Goal: Transaction & Acquisition: Book appointment/travel/reservation

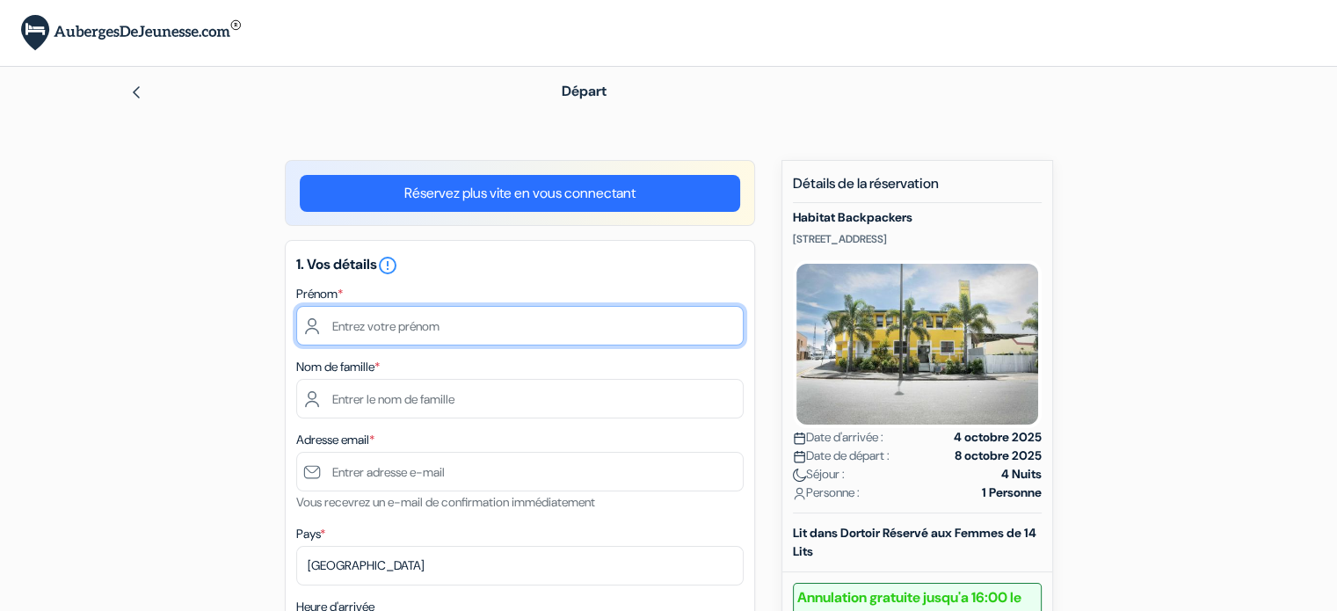
click at [417, 333] on input "text" at bounding box center [519, 326] width 447 height 40
type input "[PERSON_NAME]"
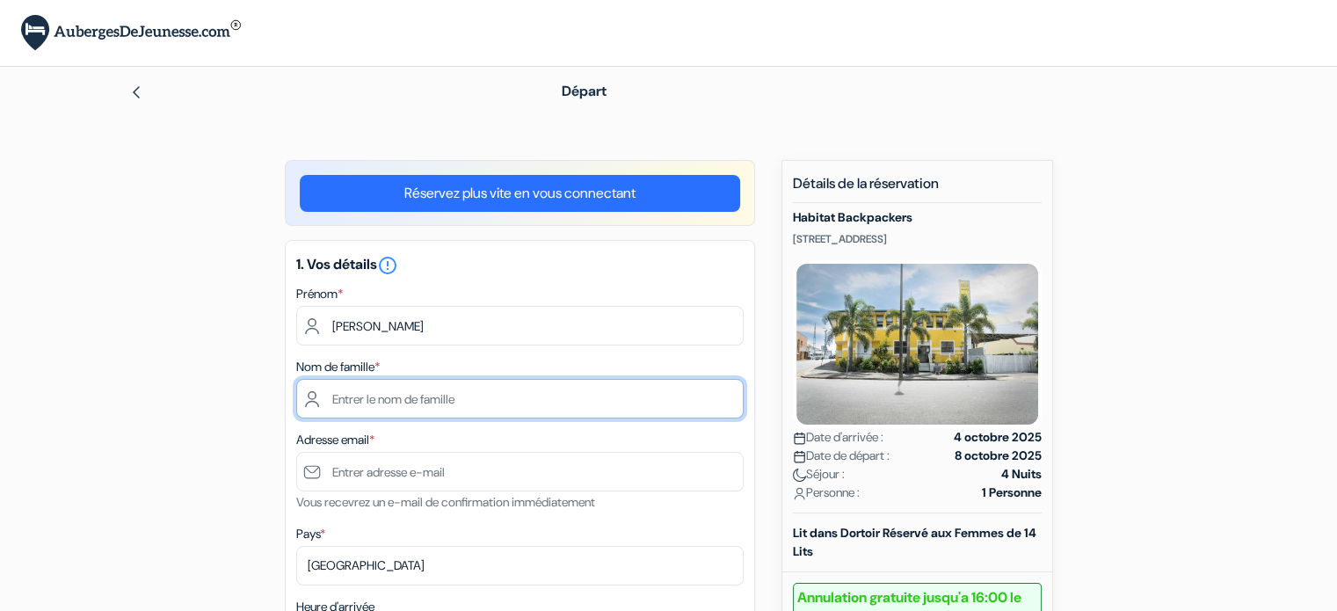
click at [350, 393] on input "text" at bounding box center [519, 399] width 447 height 40
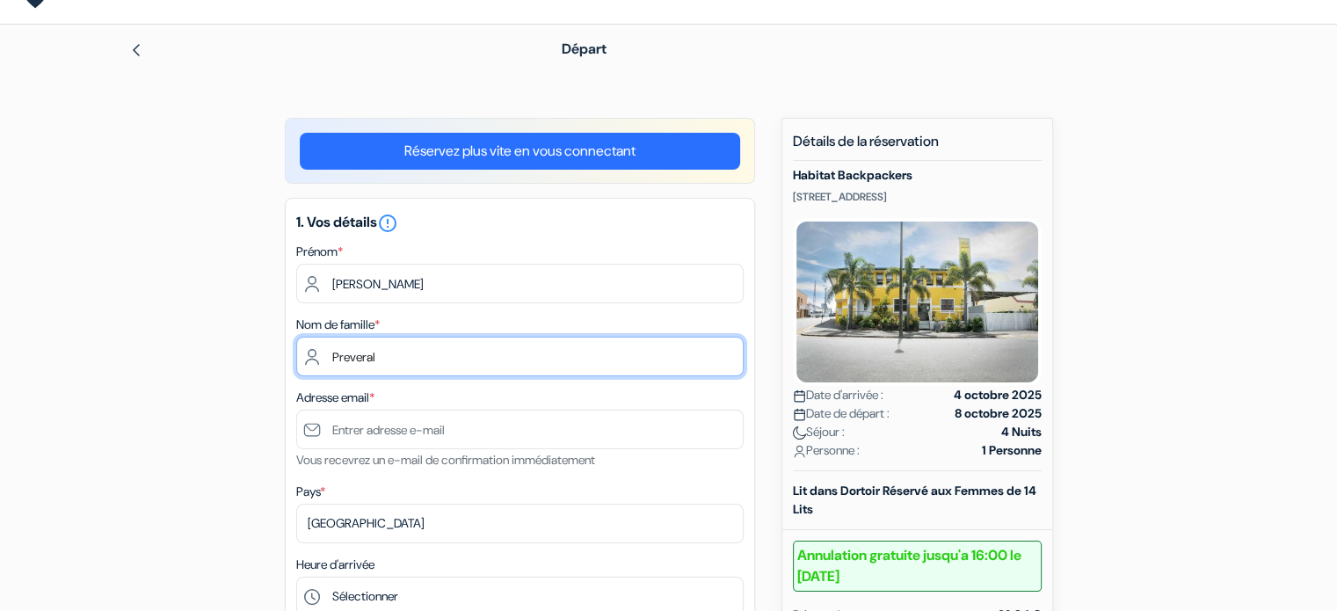
scroll to position [67, 0]
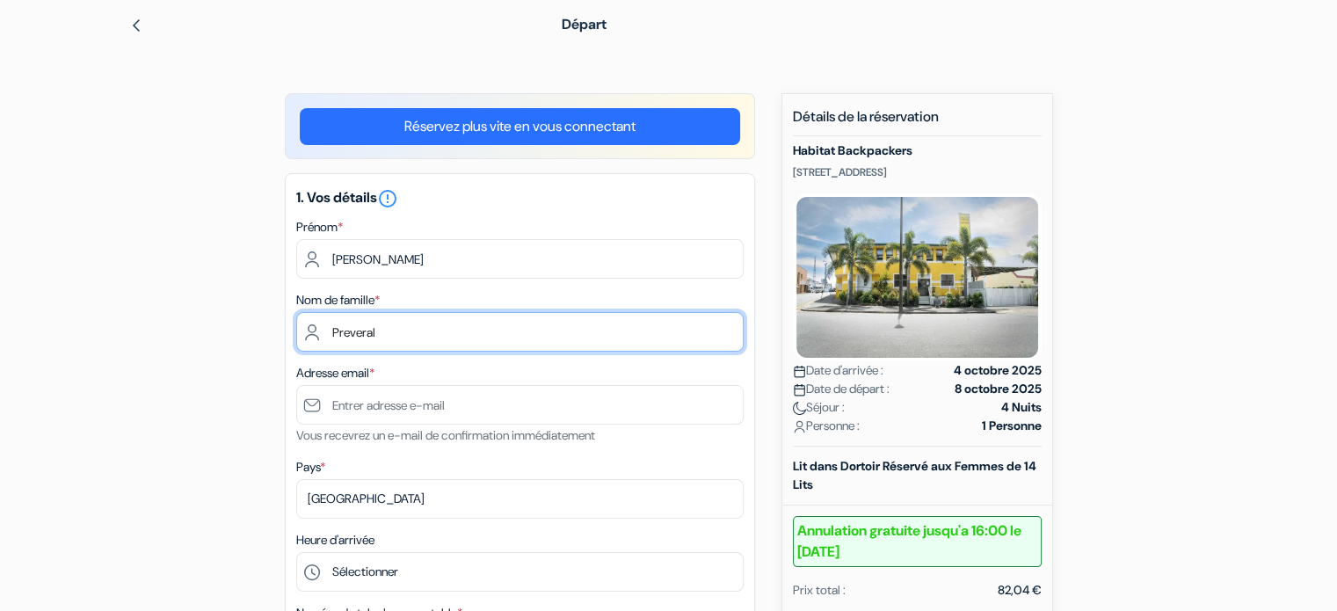
type input "Preveral"
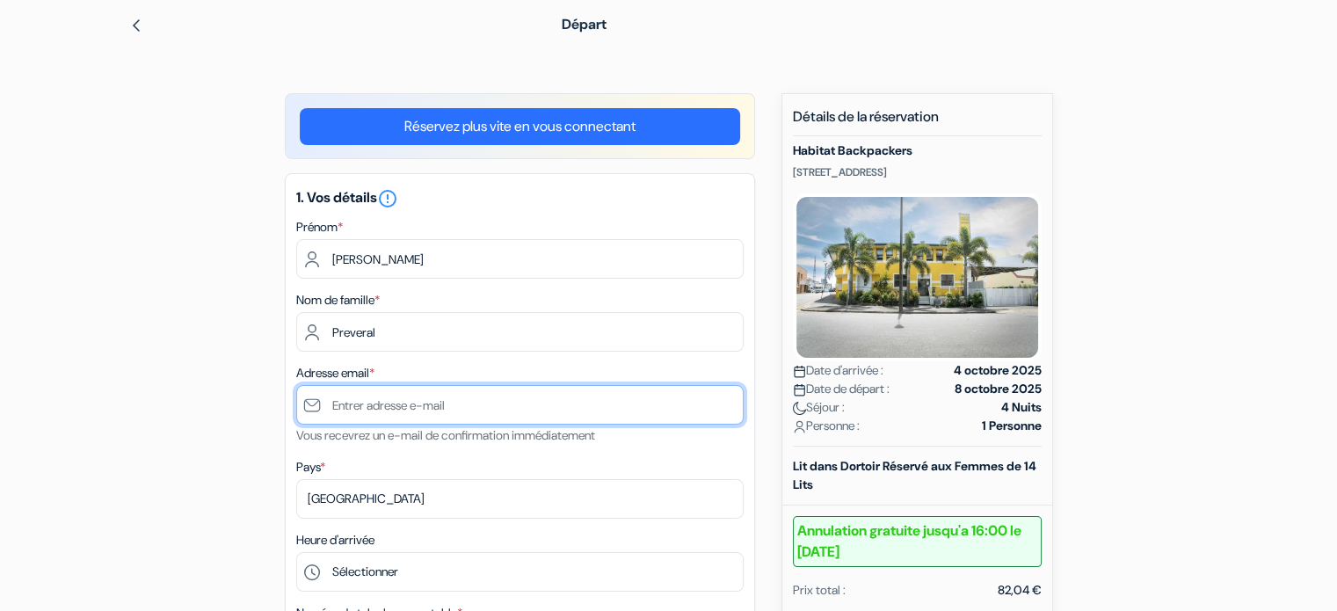
click at [379, 400] on input "text" at bounding box center [519, 405] width 447 height 40
type input "s"
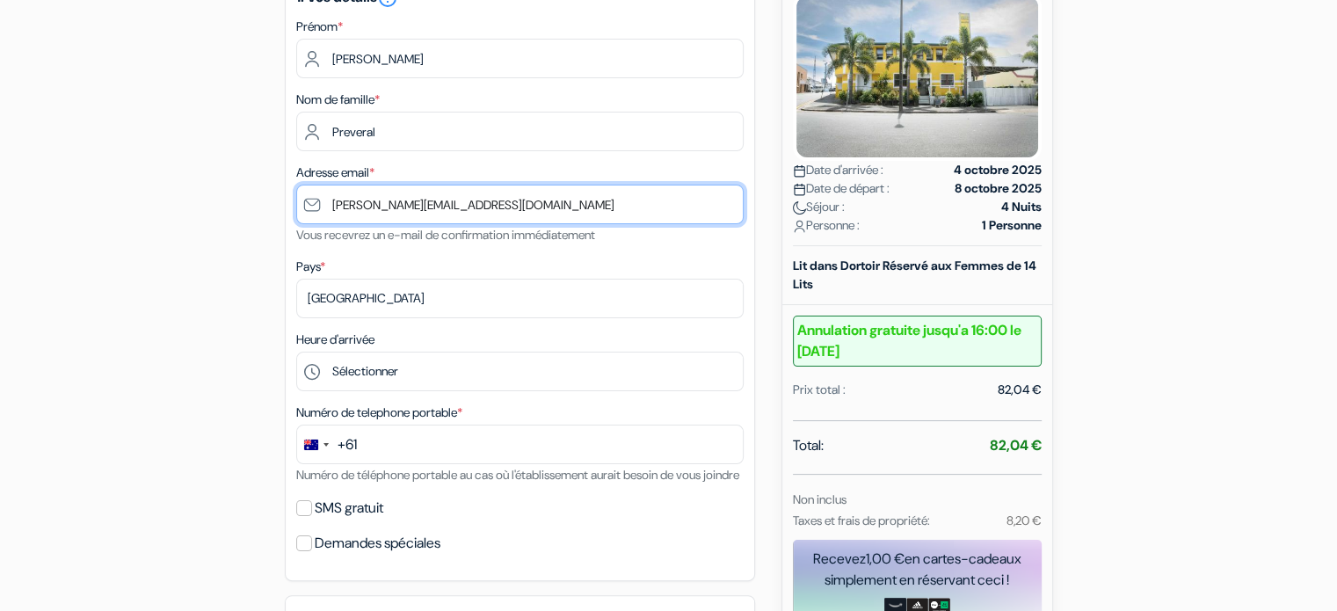
scroll to position [281, 0]
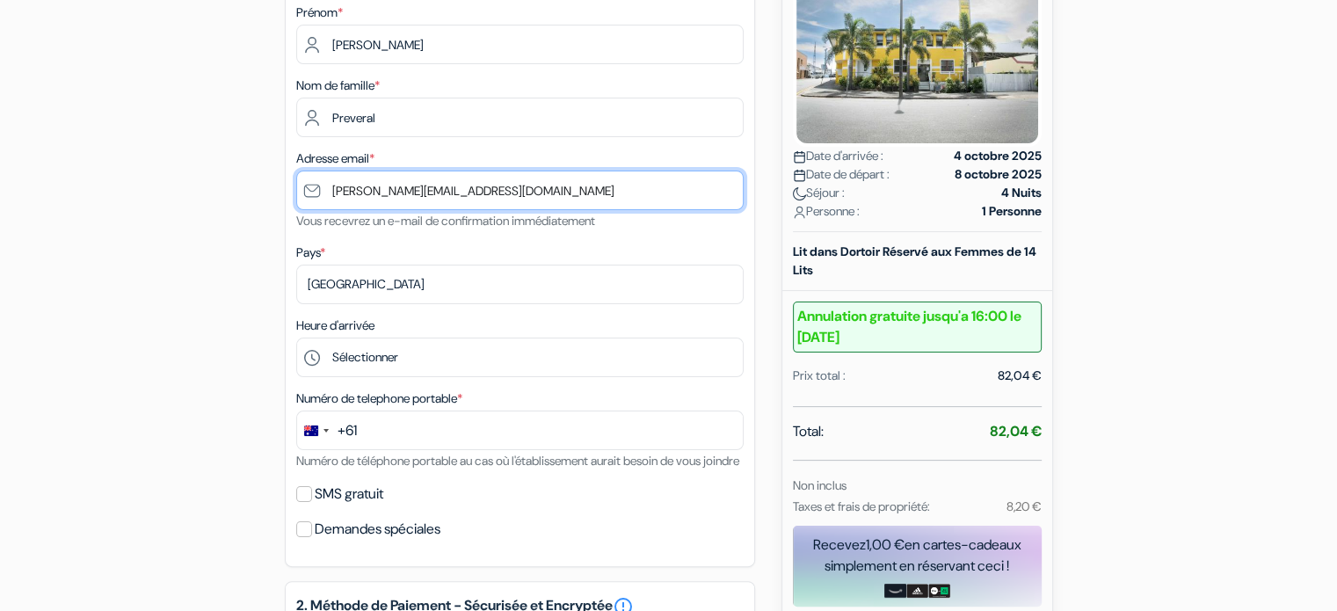
type input "[PERSON_NAME][EMAIL_ADDRESS][DOMAIN_NAME]"
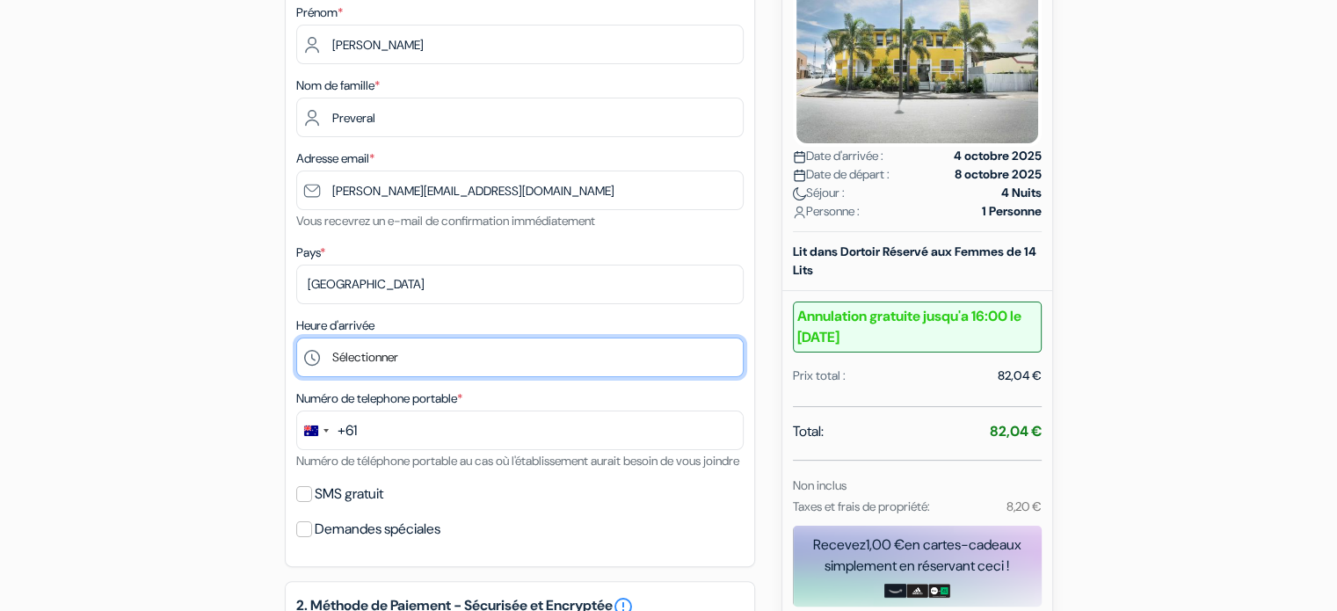
click at [351, 362] on select "Sélectionner 14:00 15:00 16:00 17:00 18:00 19:00 20:00" at bounding box center [519, 358] width 447 height 40
select select "14"
click at [296, 338] on select "Sélectionner 14:00 15:00 16:00 17:00 18:00 19:00 20:00" at bounding box center [519, 358] width 447 height 40
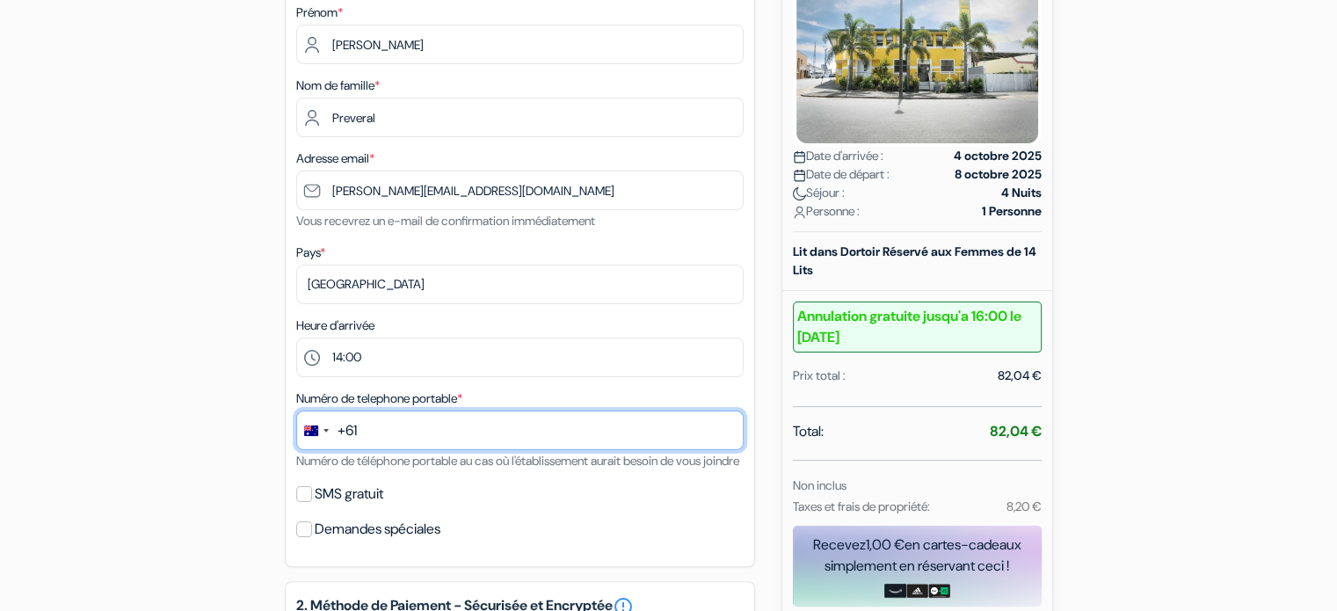
click at [412, 420] on input "text" at bounding box center [519, 431] width 447 height 40
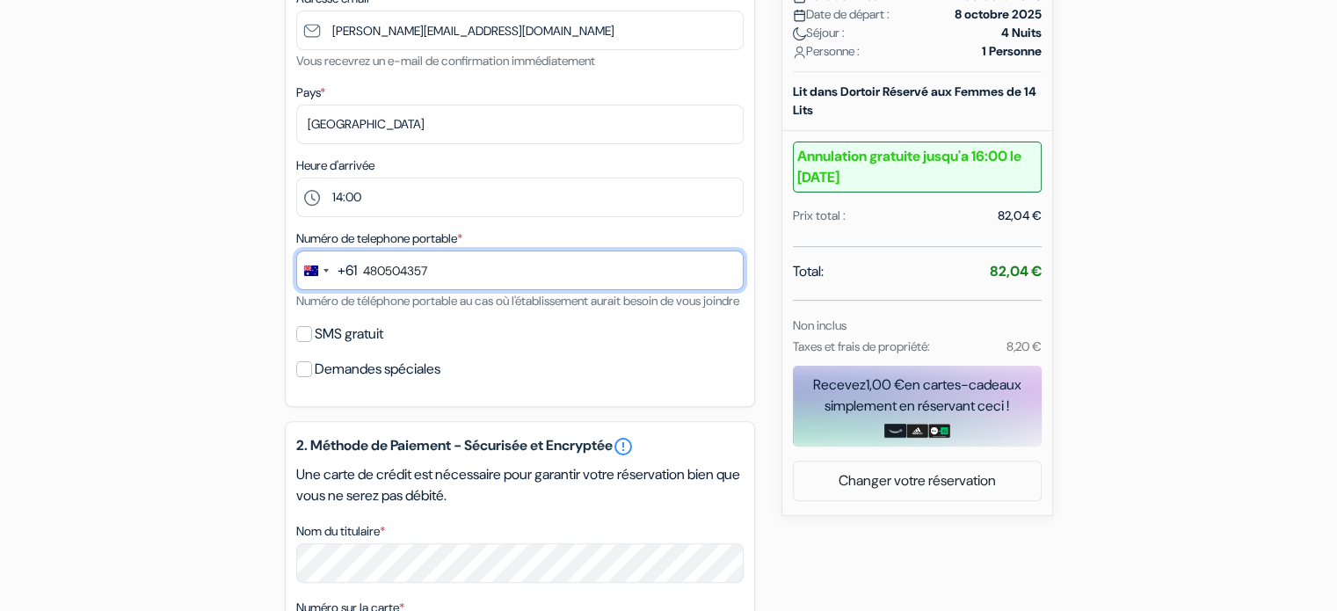
scroll to position [443, 0]
type input "480504357"
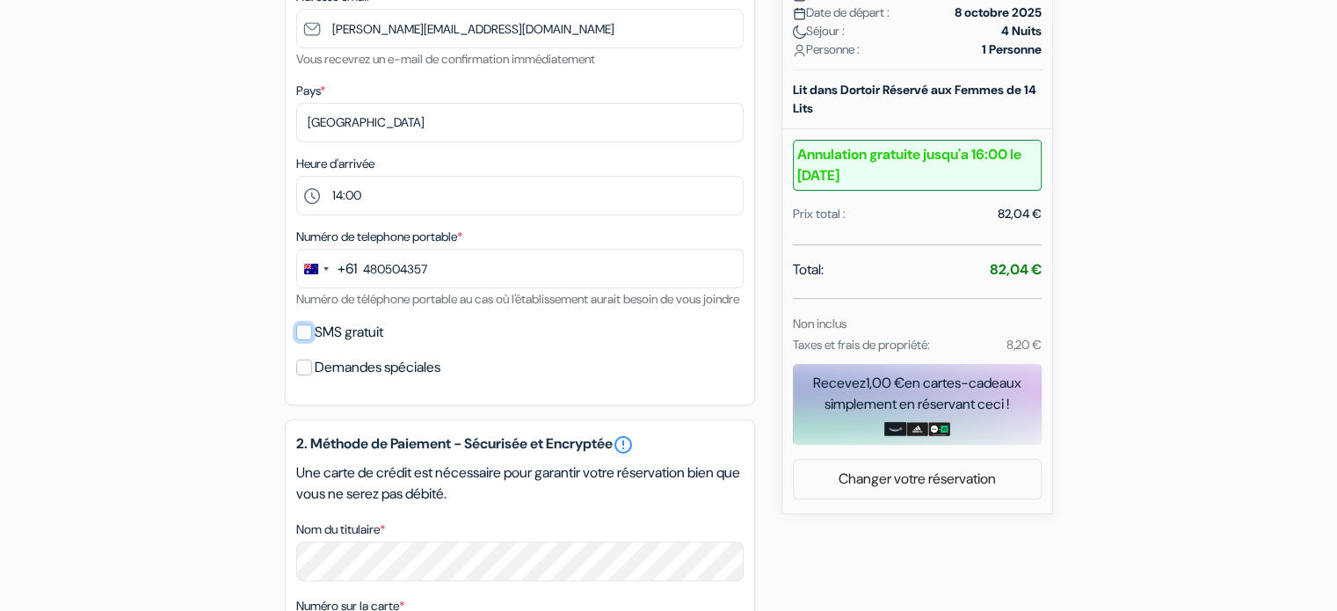
click at [308, 340] on input "SMS gratuit" at bounding box center [304, 332] width 16 height 16
checkbox input "true"
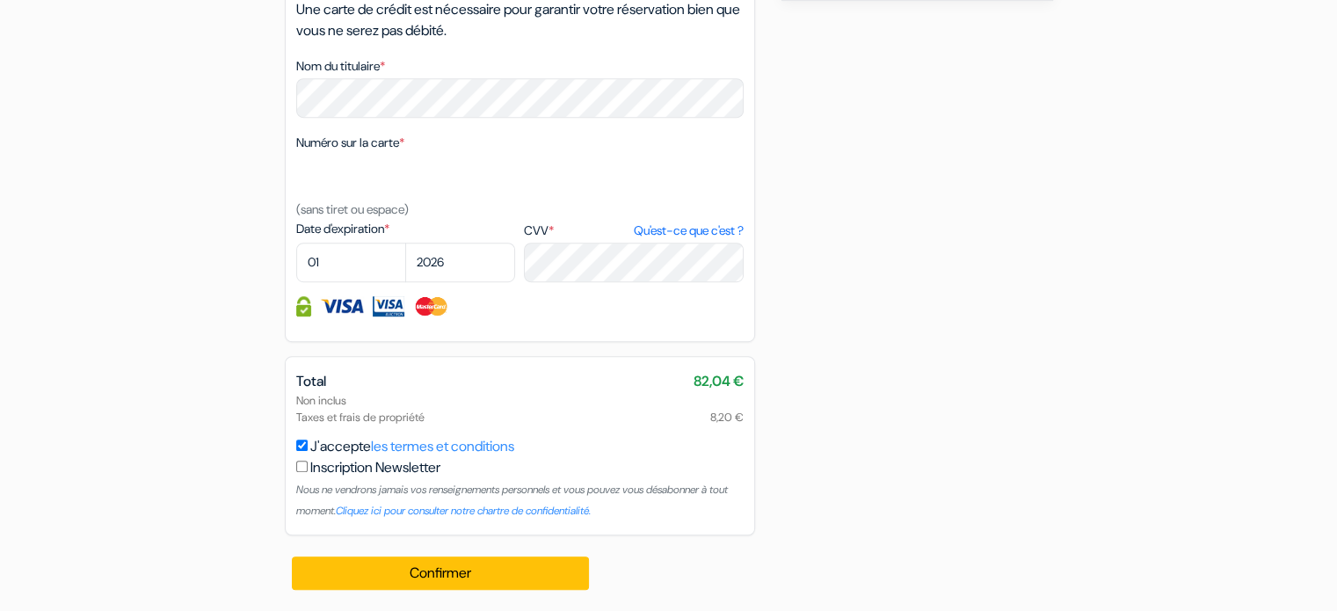
scroll to position [979, 0]
click at [301, 471] on input "checkbox" at bounding box center [301, 466] width 11 height 11
click at [301, 469] on input "checkbox" at bounding box center [301, 466] width 11 height 11
checkbox input "false"
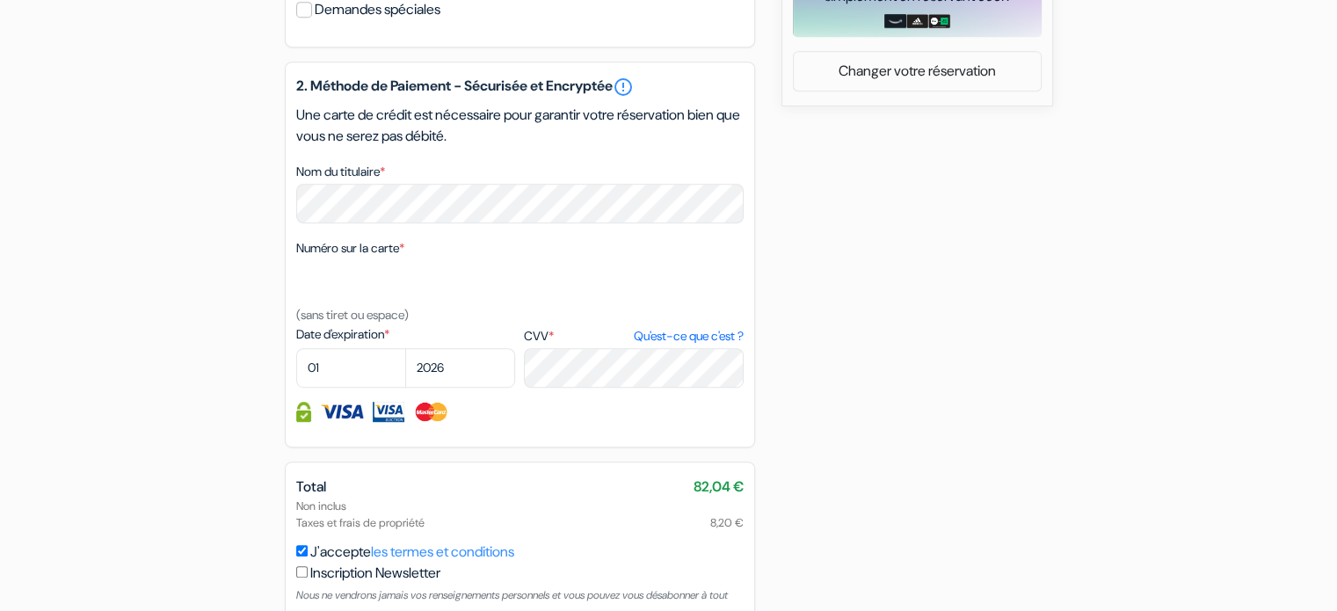
scroll to position [830, 0]
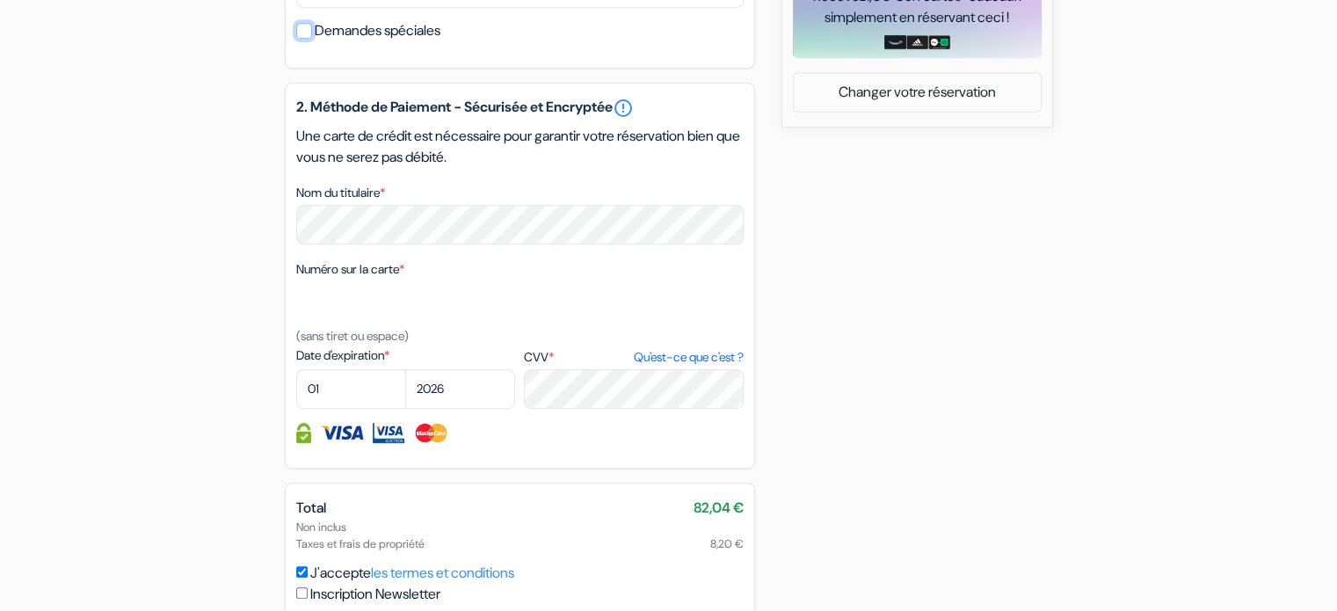
click at [302, 39] on input "Demandes spéciales" at bounding box center [304, 31] width 16 height 16
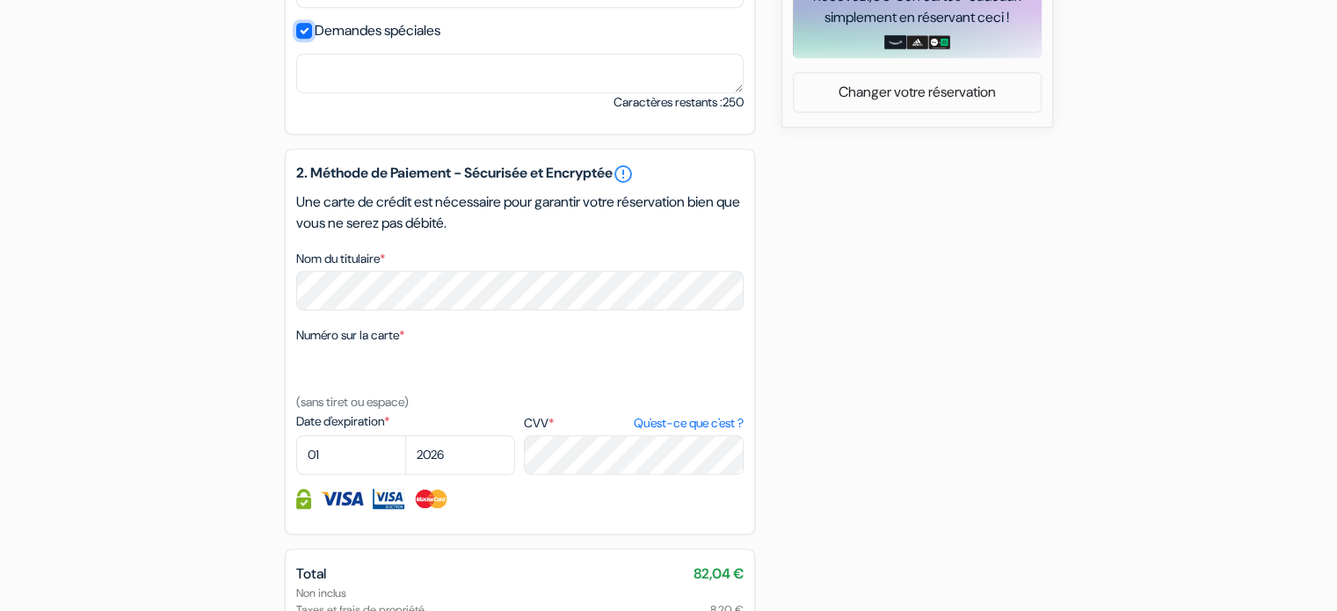
click at [304, 39] on input "Demandes spéciales" at bounding box center [304, 31] width 16 height 16
checkbox input "false"
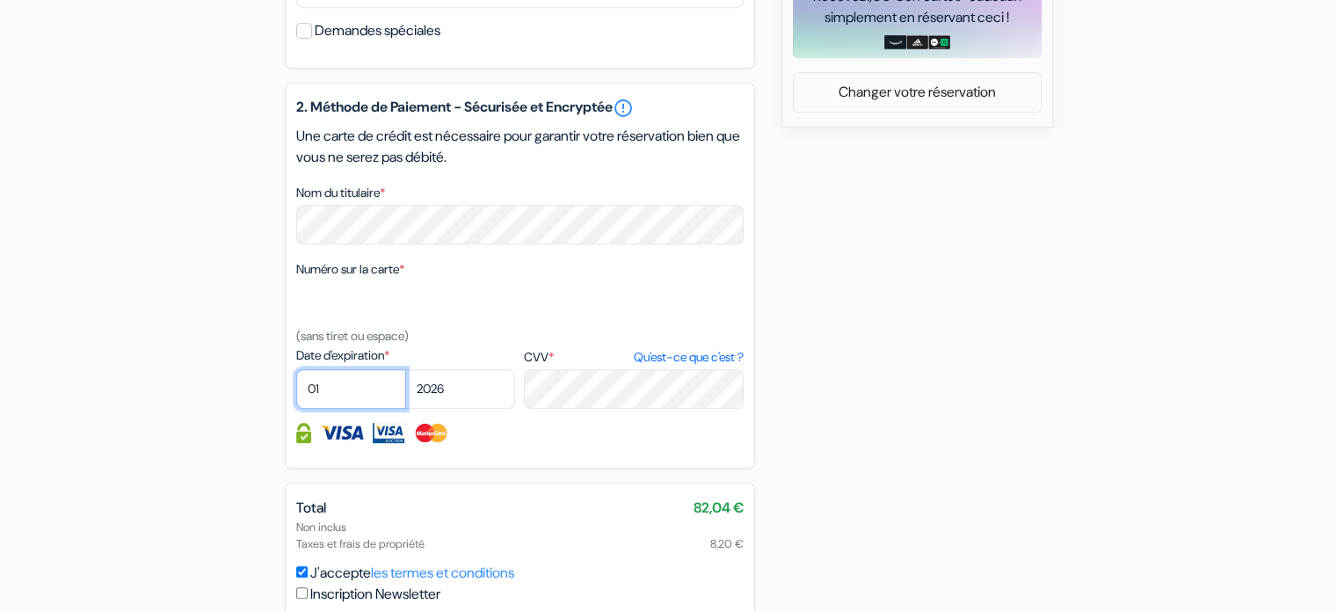
click at [367, 404] on select "01 02 03 04 05 06 07 08 09 10 11 12" at bounding box center [351, 389] width 110 height 40
select select "09"
click at [296, 392] on select "01 02 03 04 05 06 07 08 09 10 11 12" at bounding box center [351, 389] width 110 height 40
click at [494, 409] on select "2025 2026 2027 2028 2029 2030 2031 2032 2033 2034 2035 2036 2037 2038 2039 2040…" at bounding box center [460, 389] width 110 height 40
select select "2029"
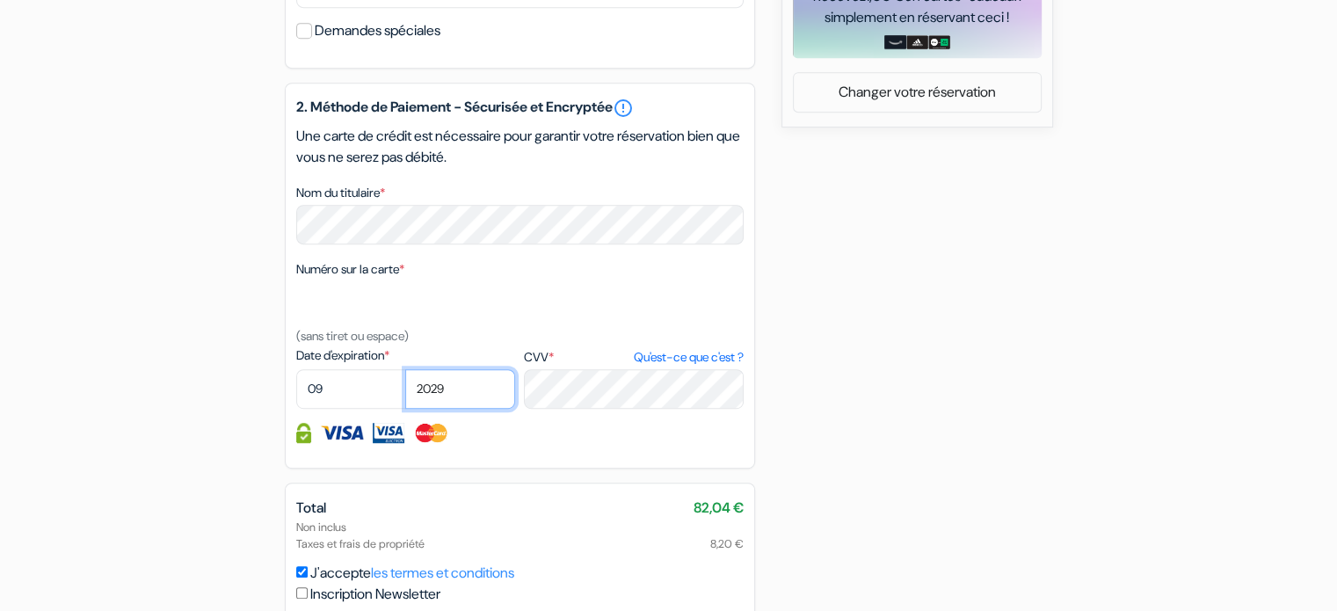
click at [405, 392] on select "2025 2026 2027 2028 2029 2030 2031 2032 2033 2034 2035 2036 2037 2038 2039 2040…" at bounding box center [460, 389] width 110 height 40
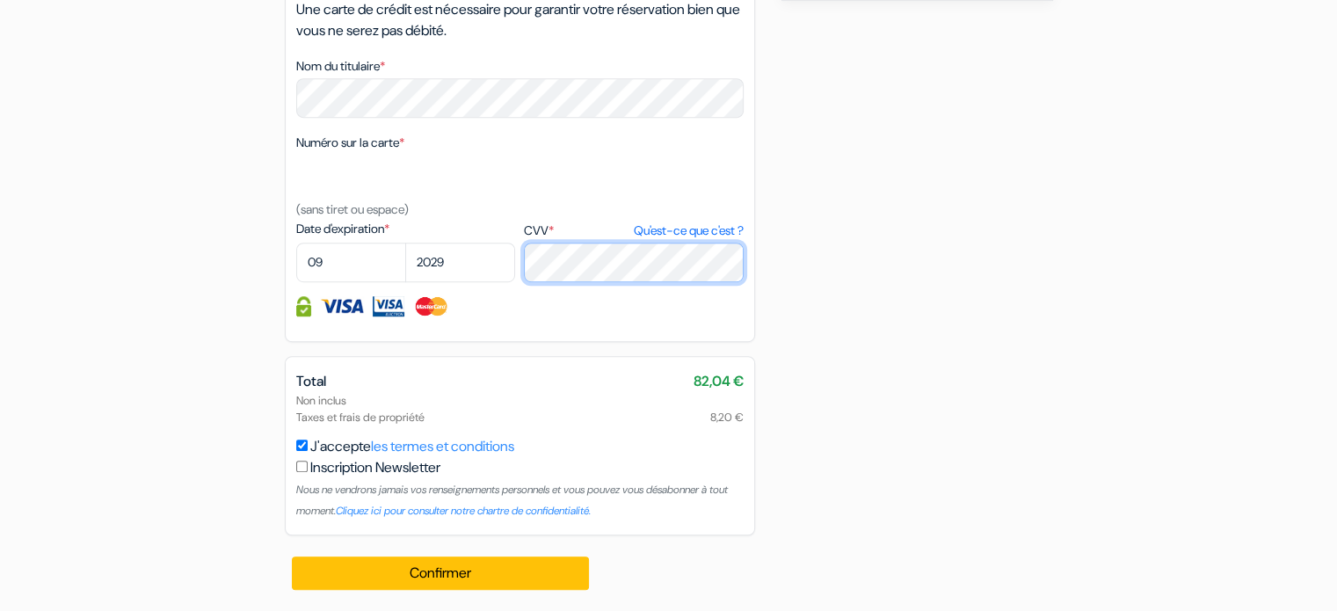
scroll to position [979, 0]
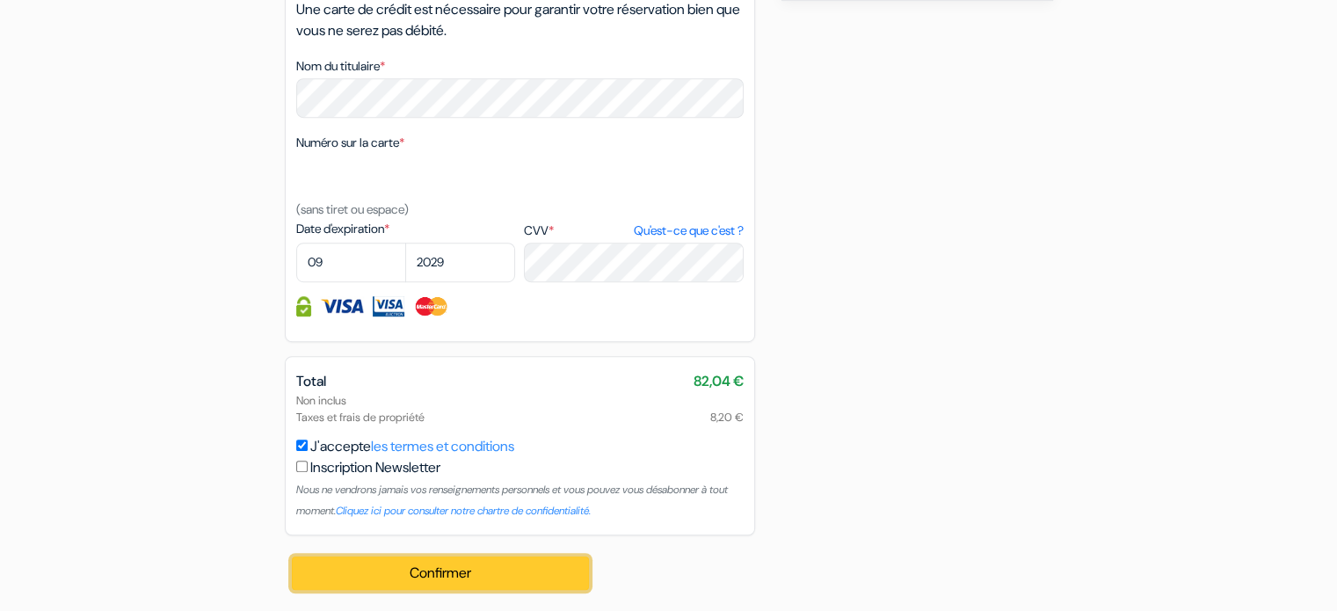
click at [447, 574] on button "Confirmer Loading..." at bounding box center [441, 573] width 298 height 33
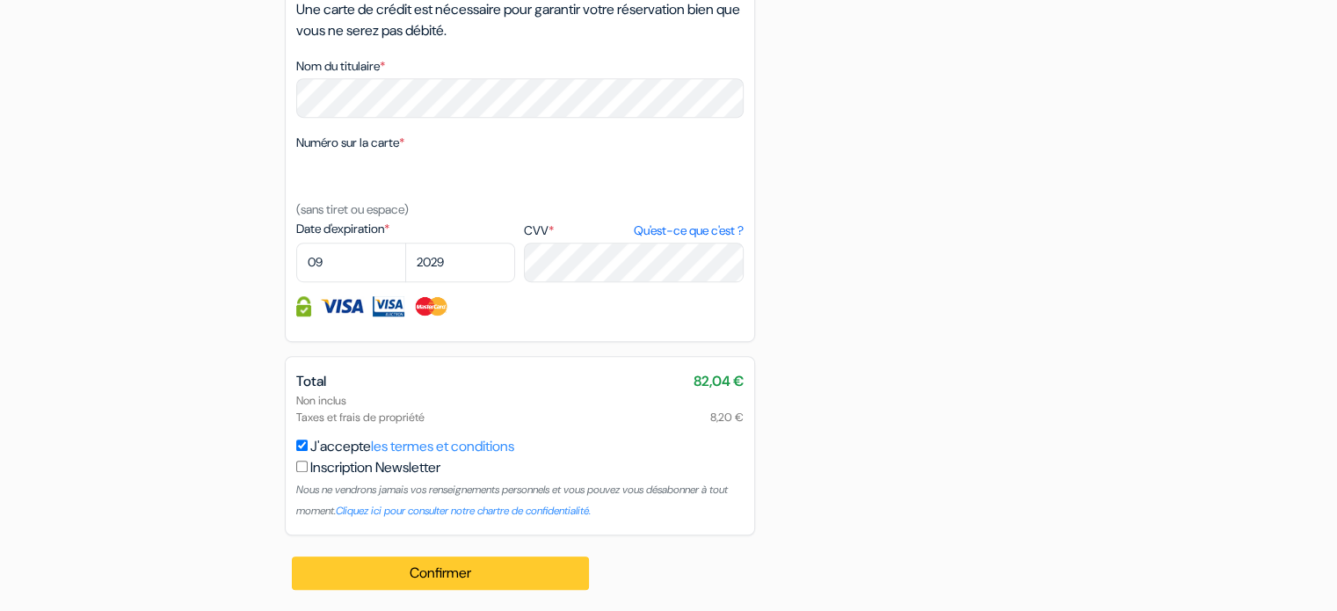
scroll to position [1000, 0]
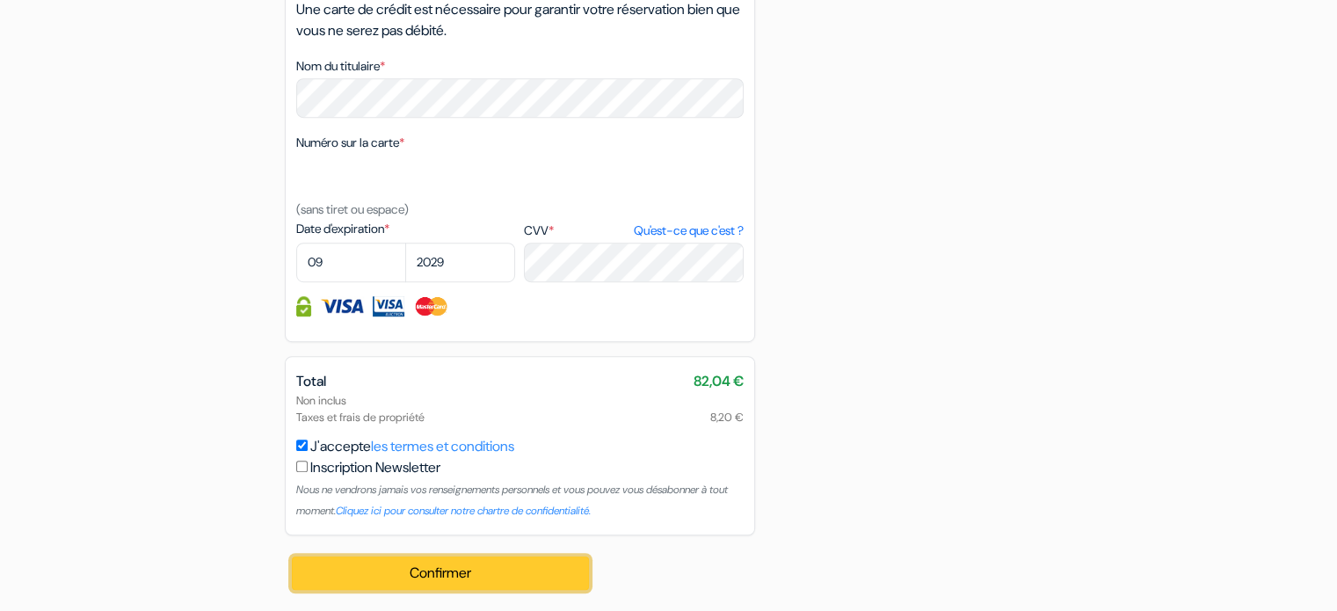
click at [503, 570] on button "Confirmer Loading..." at bounding box center [441, 573] width 298 height 33
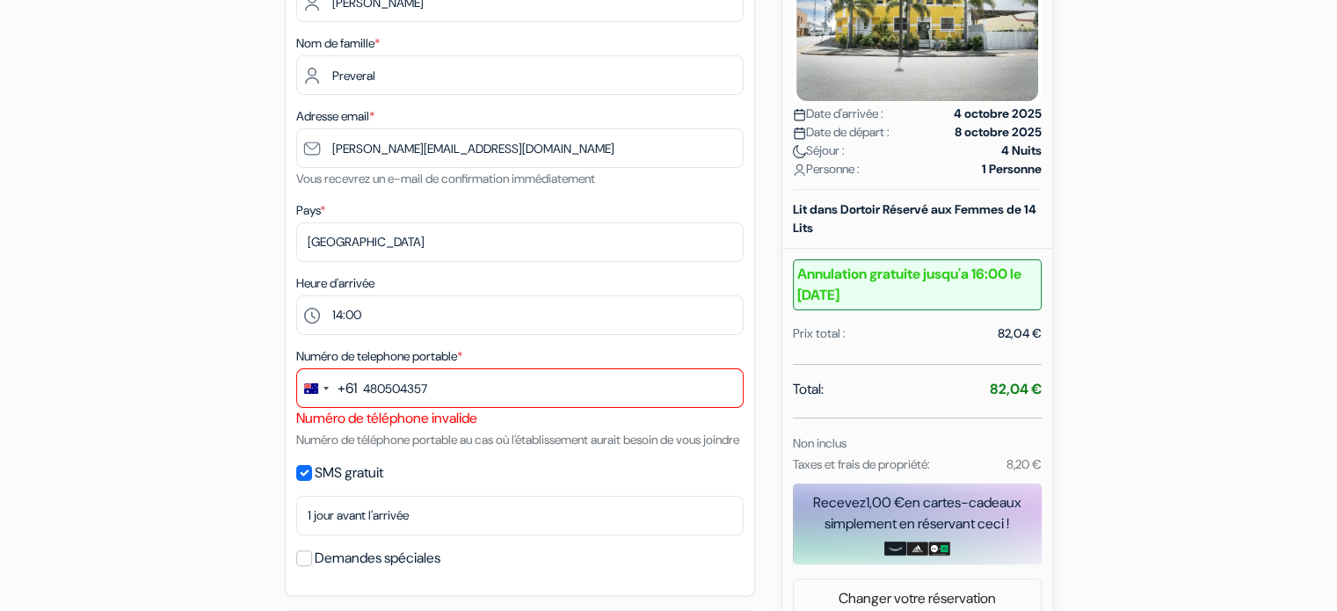
scroll to position [306, 0]
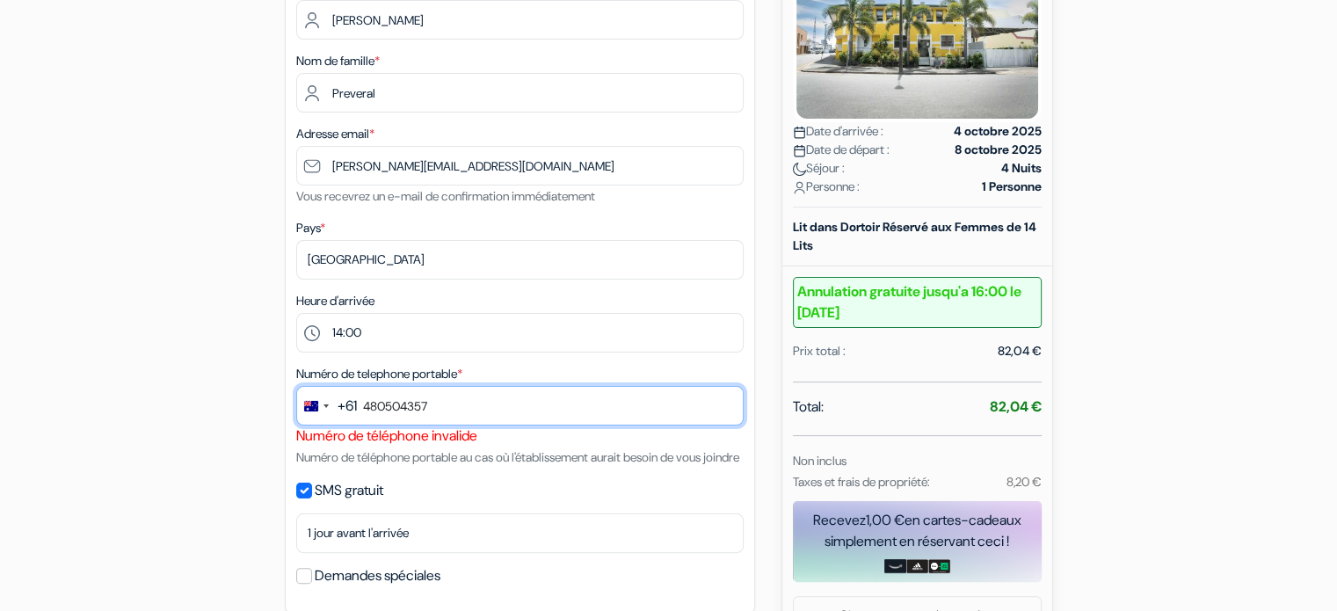
click at [405, 417] on input "480504357" at bounding box center [519, 406] width 447 height 40
click at [365, 411] on input "480504357" at bounding box center [519, 406] width 447 height 40
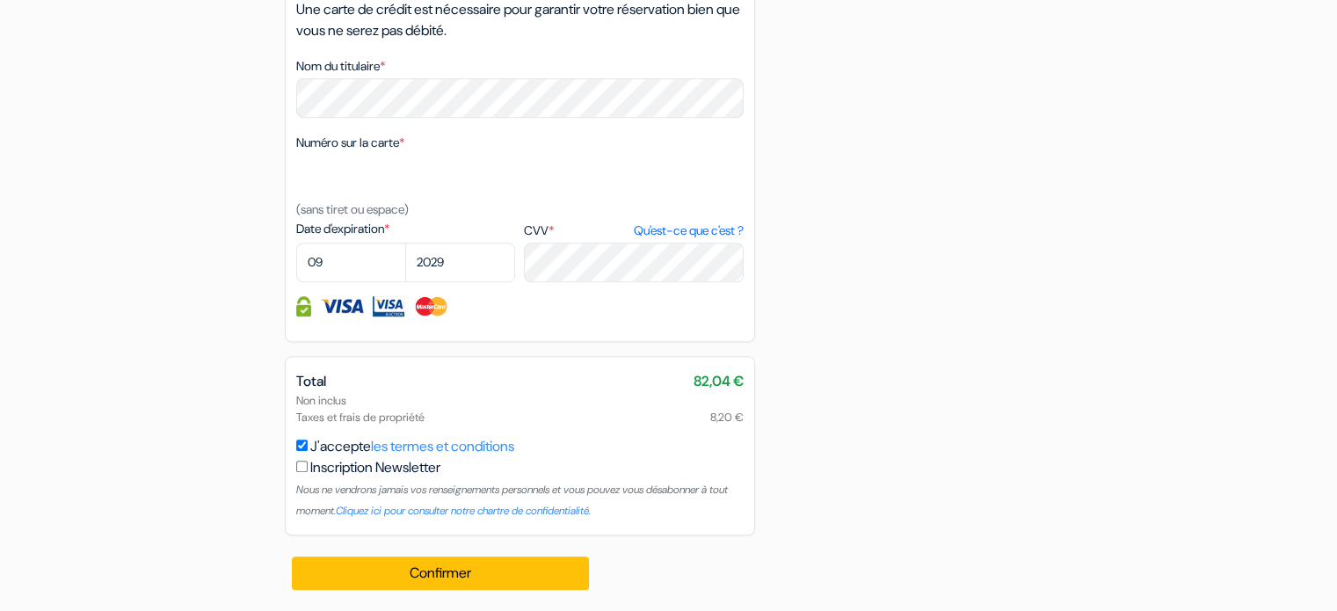
scroll to position [1000, 0]
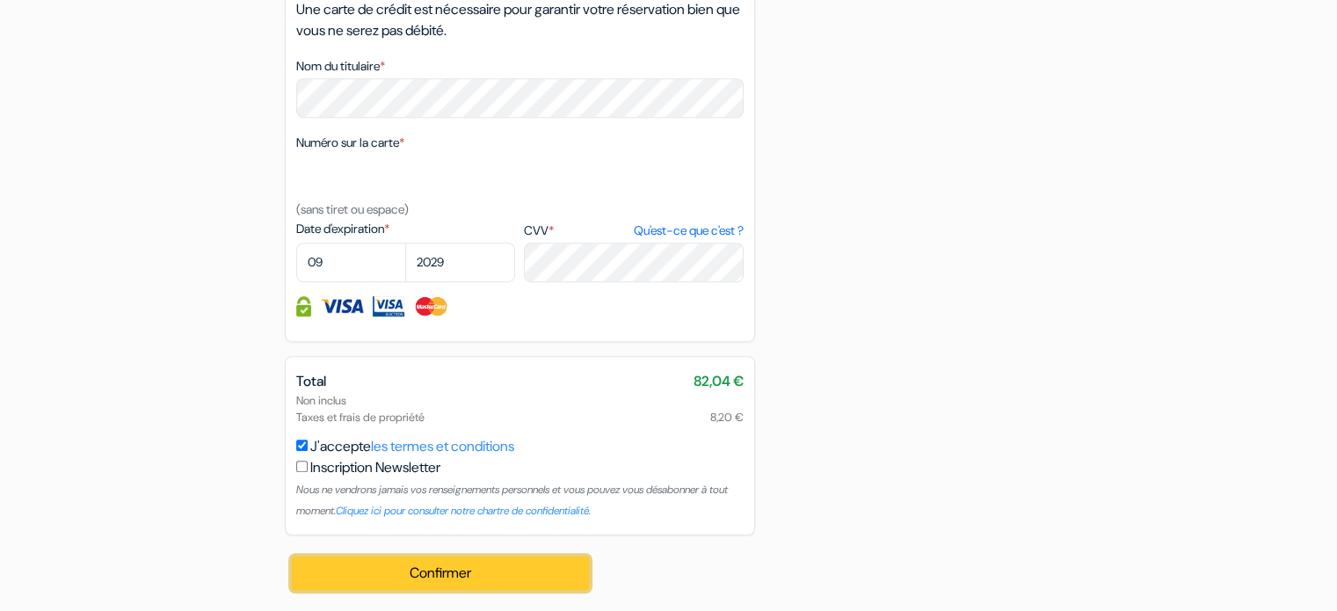
click at [499, 564] on button "Confirmer Loading..." at bounding box center [441, 573] width 298 height 33
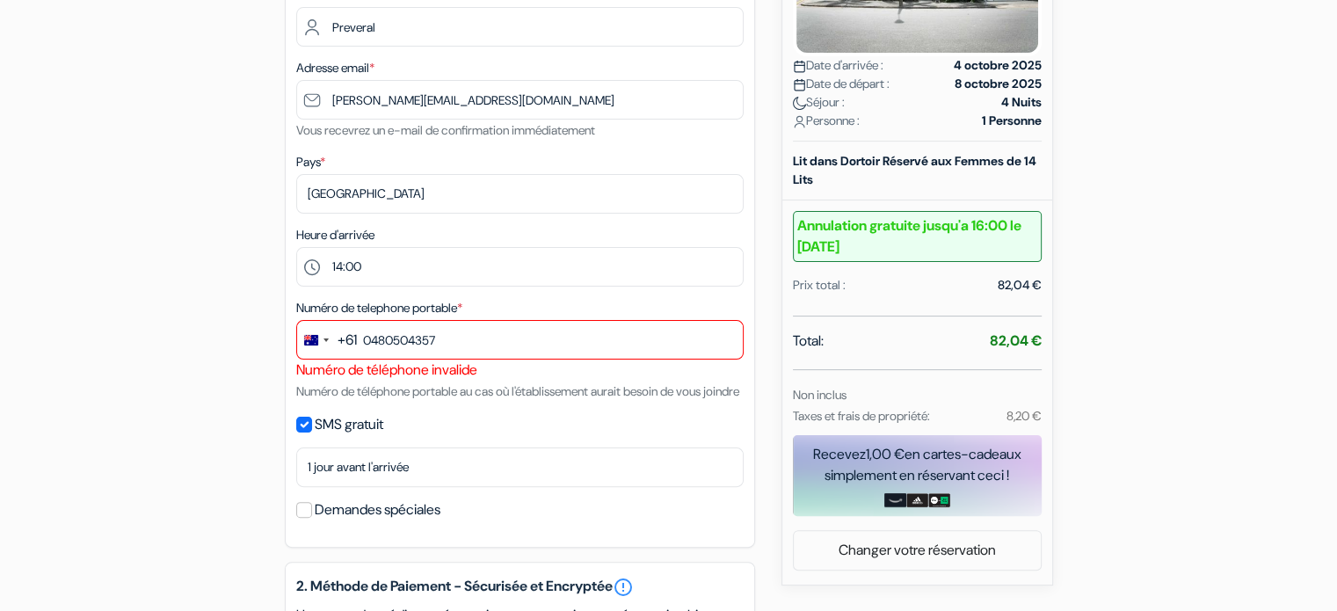
scroll to position [383, 0]
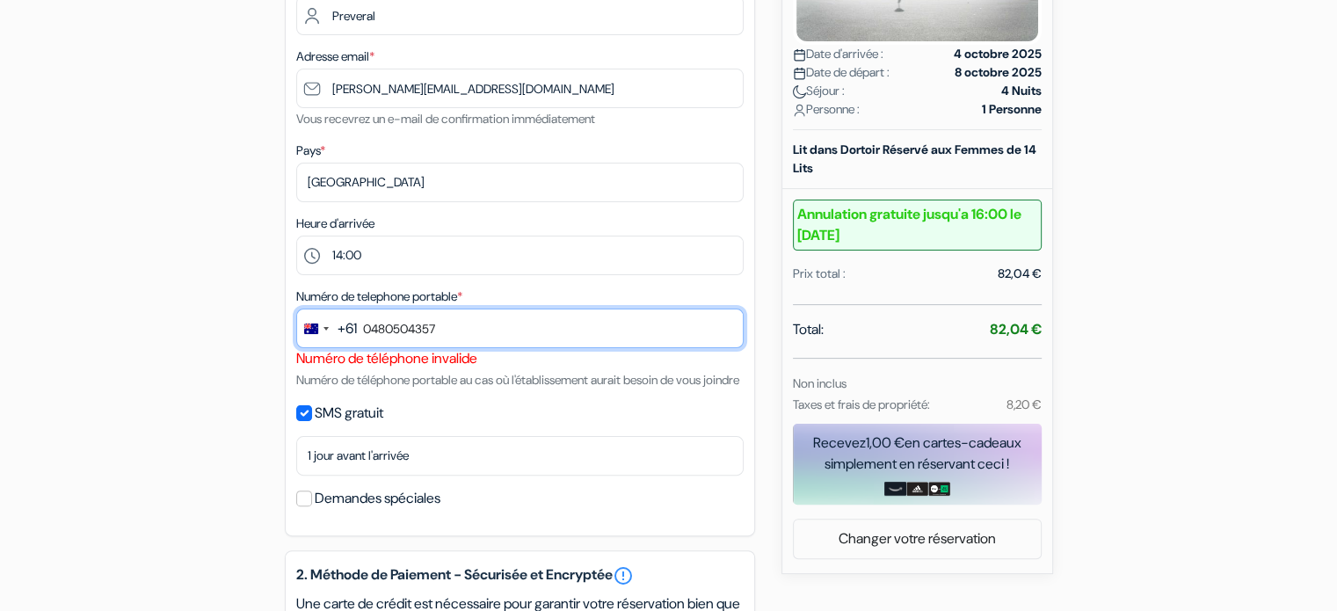
click at [528, 341] on input "0480504357" at bounding box center [519, 329] width 447 height 40
click at [372, 335] on input "0480504357" at bounding box center [519, 329] width 447 height 40
click at [384, 332] on input "480504357" at bounding box center [519, 329] width 447 height 40
click at [411, 326] on input "480 504357" at bounding box center [519, 329] width 447 height 40
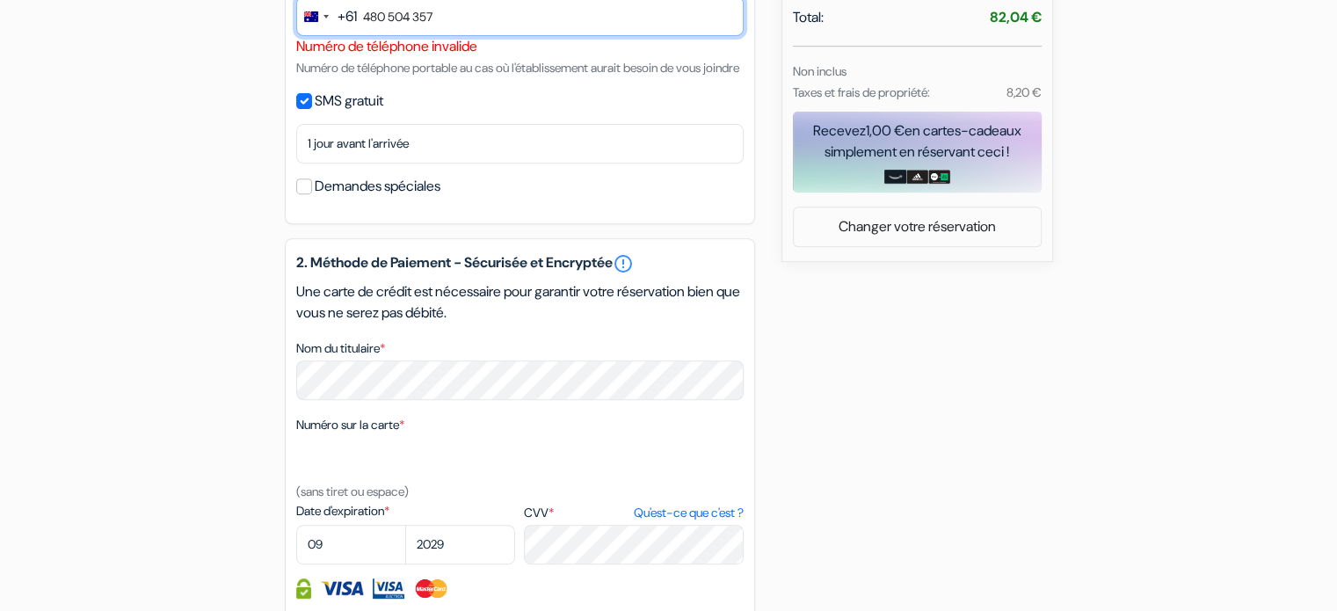
scroll to position [1000, 0]
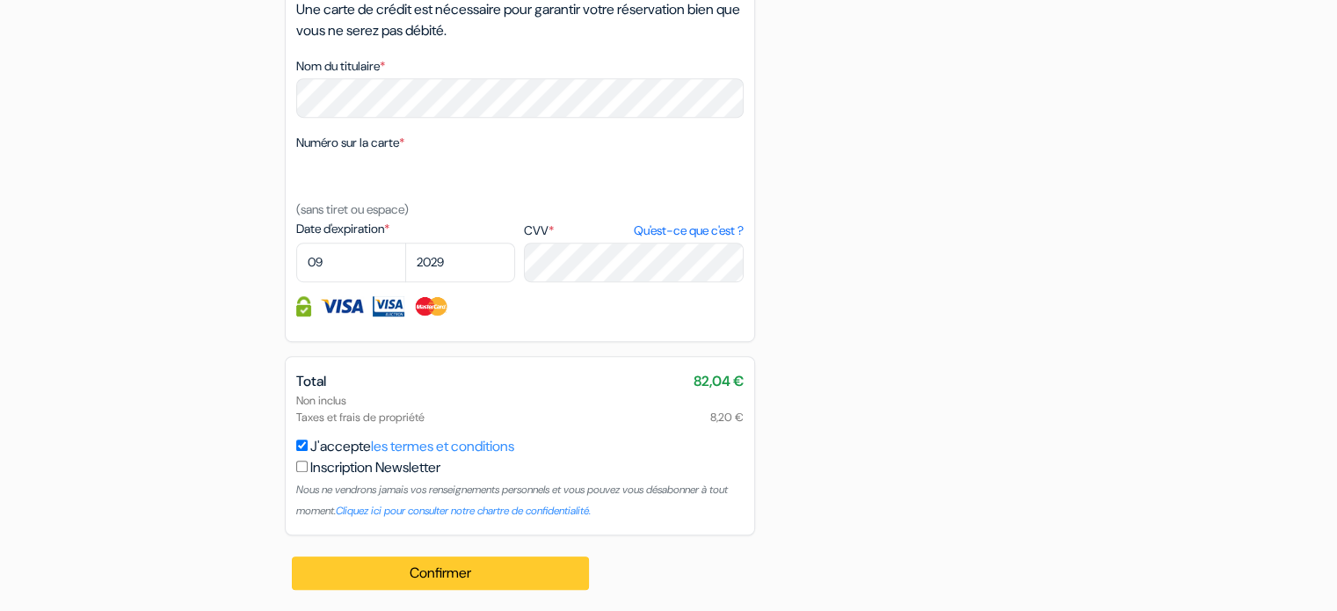
type input "480 504 357"
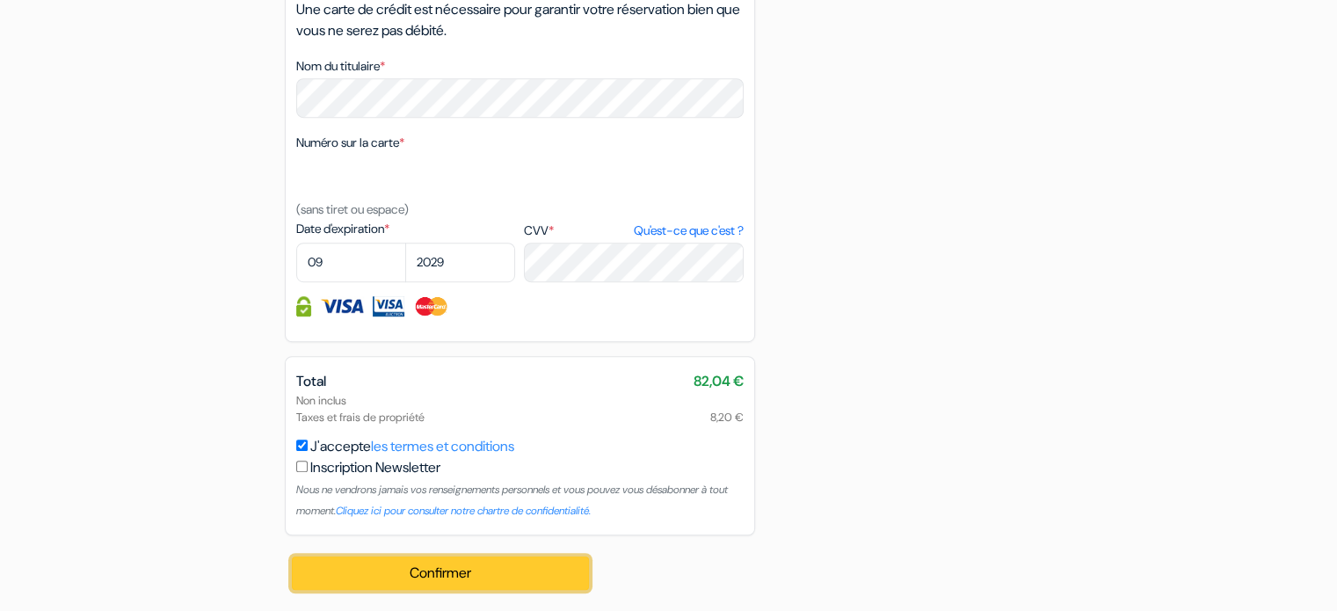
click at [483, 566] on button "Confirmer Loading..." at bounding box center [441, 573] width 298 height 33
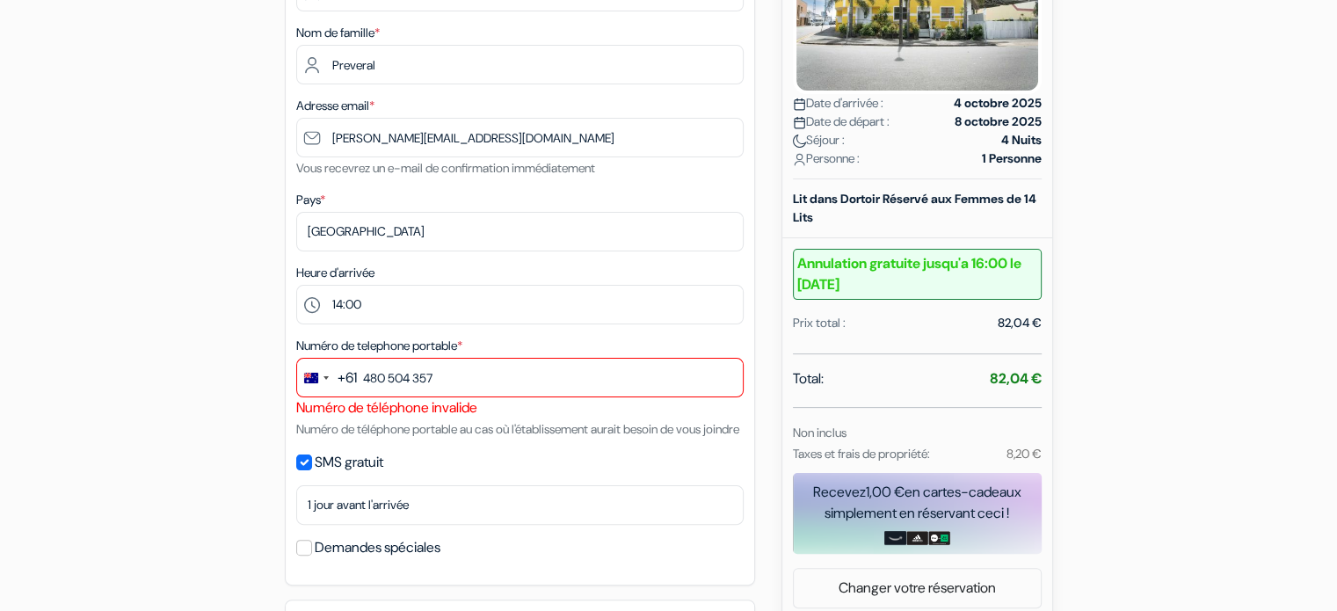
scroll to position [350, 0]
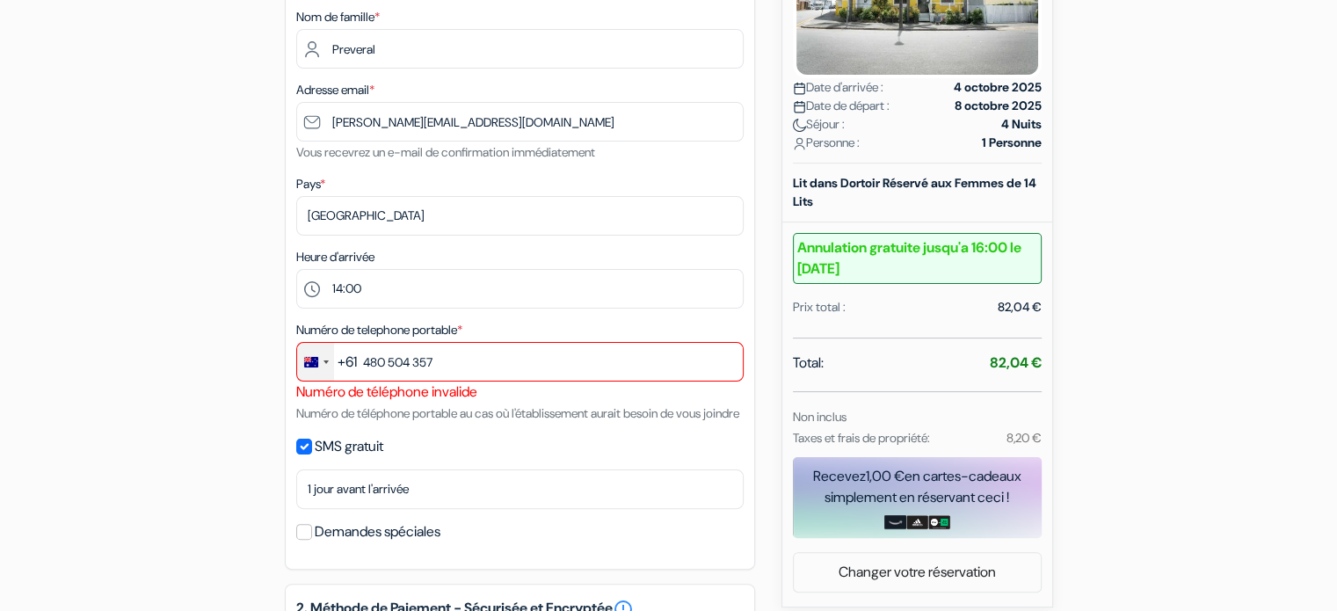
click at [321, 357] on div "Change country, selected Australia (+61)" at bounding box center [315, 362] width 37 height 38
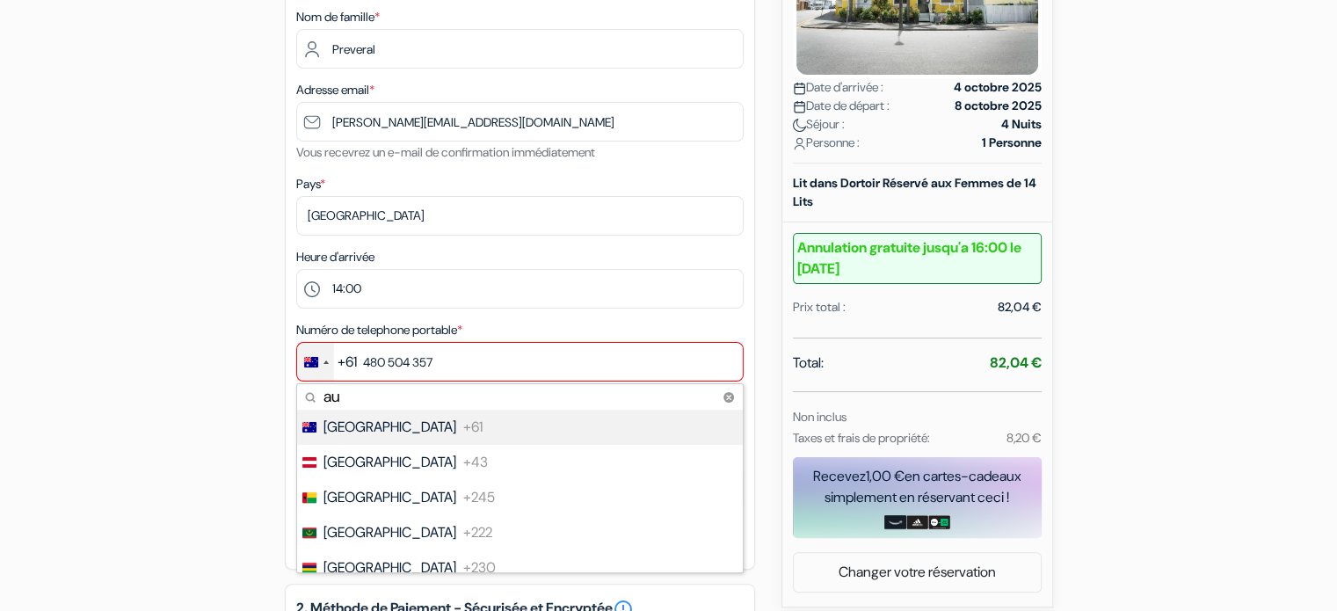
type input "au"
click at [372, 424] on span "[GEOGRAPHIC_DATA]" at bounding box center [390, 427] width 133 height 21
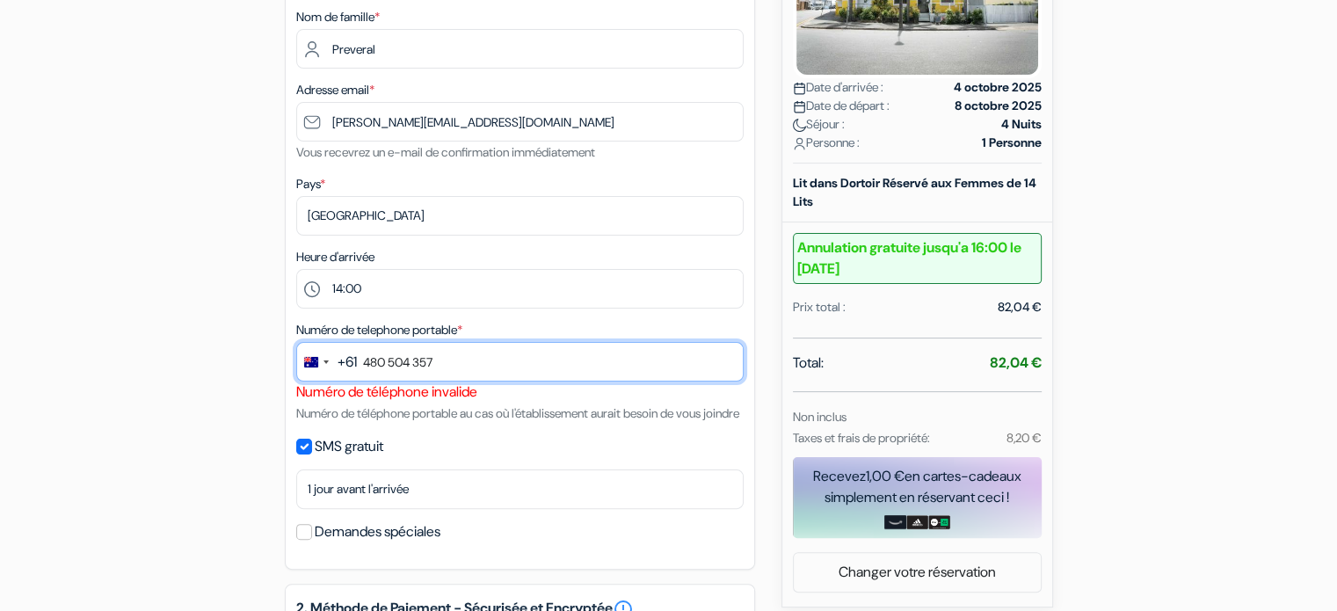
drag, startPoint x: 460, startPoint y: 368, endPoint x: 349, endPoint y: 372, distance: 110.8
click at [349, 372] on div "+61 au 9 results found No results found Australia +61 Austria +43 Guinea-Bissau…" at bounding box center [519, 362] width 447 height 40
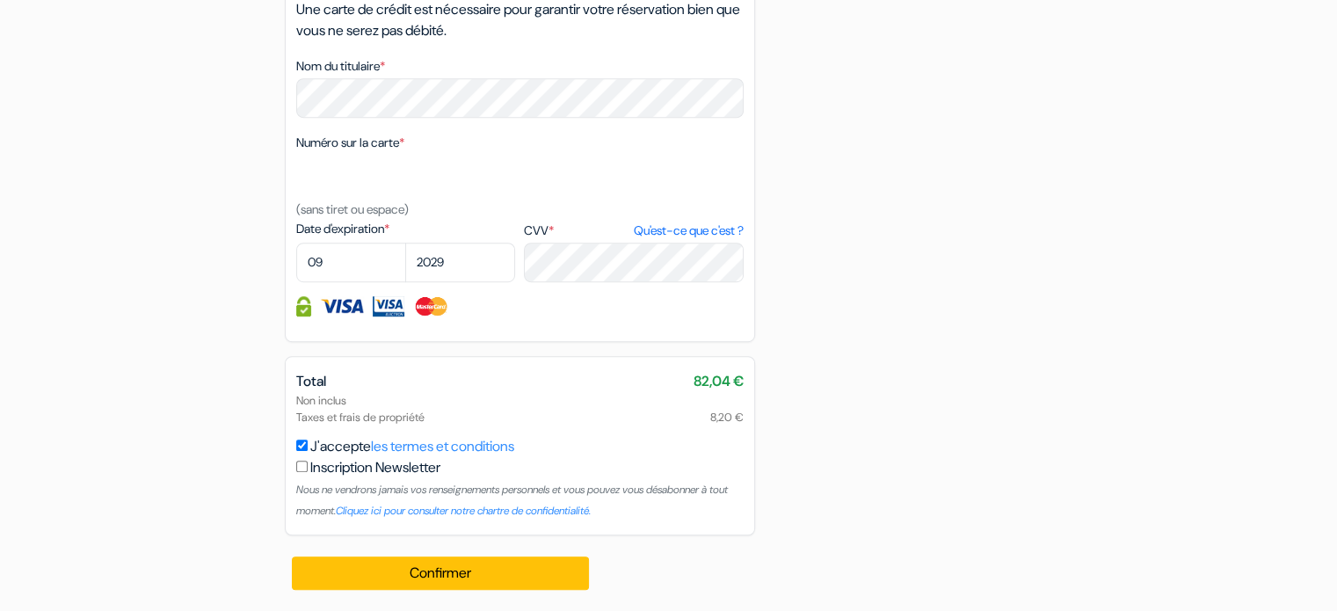
scroll to position [1000, 0]
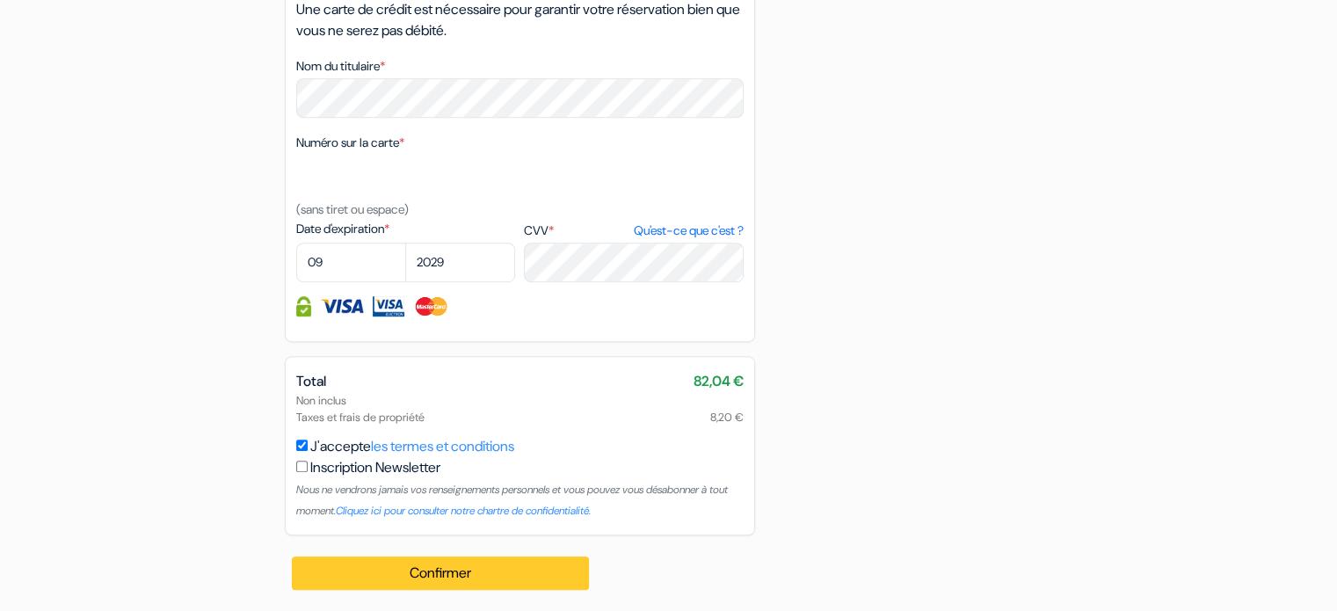
type input "0480504357"
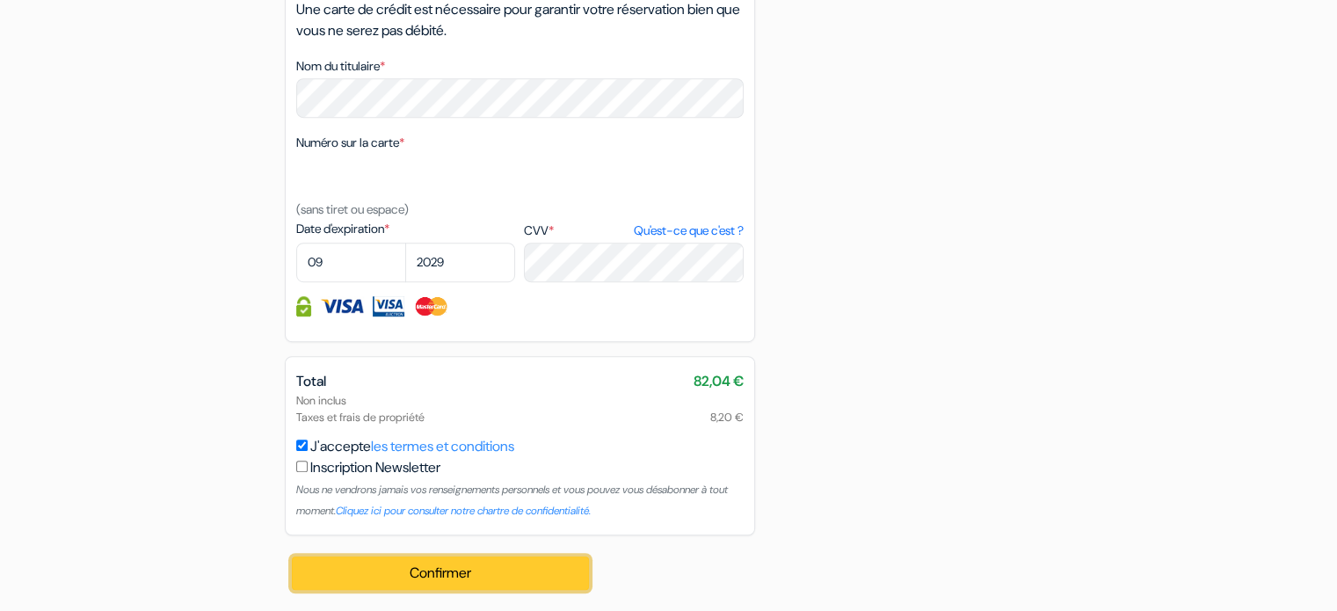
click at [428, 583] on button "Confirmer Loading..." at bounding box center [441, 573] width 298 height 33
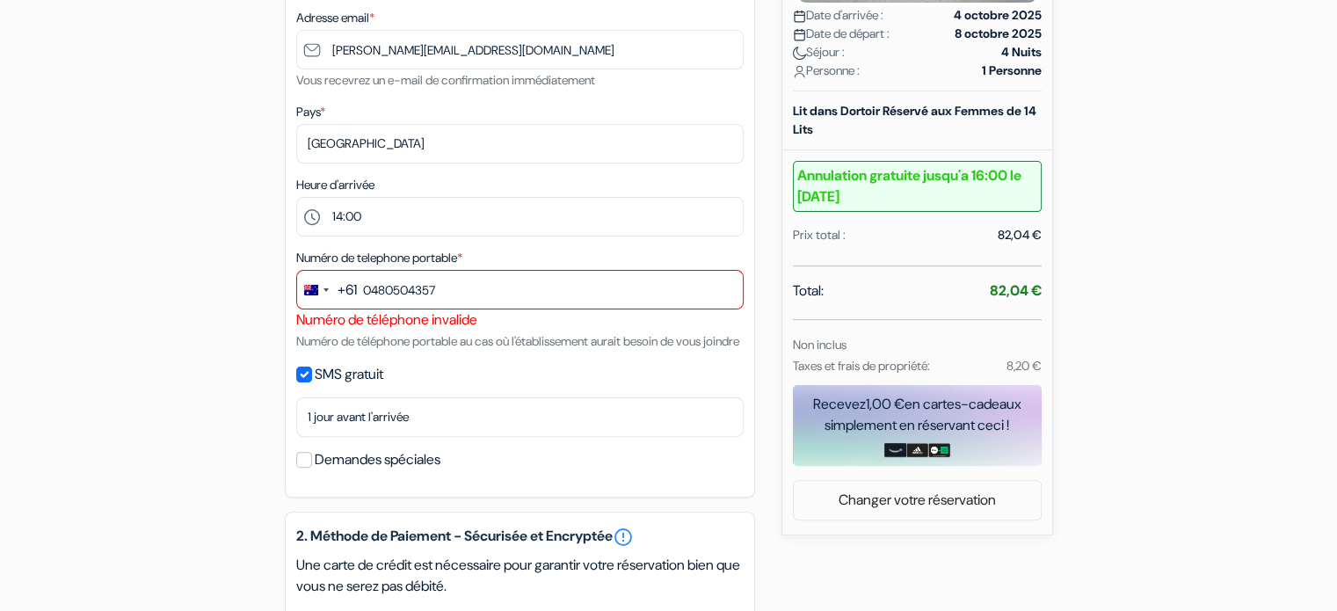
scroll to position [426, 0]
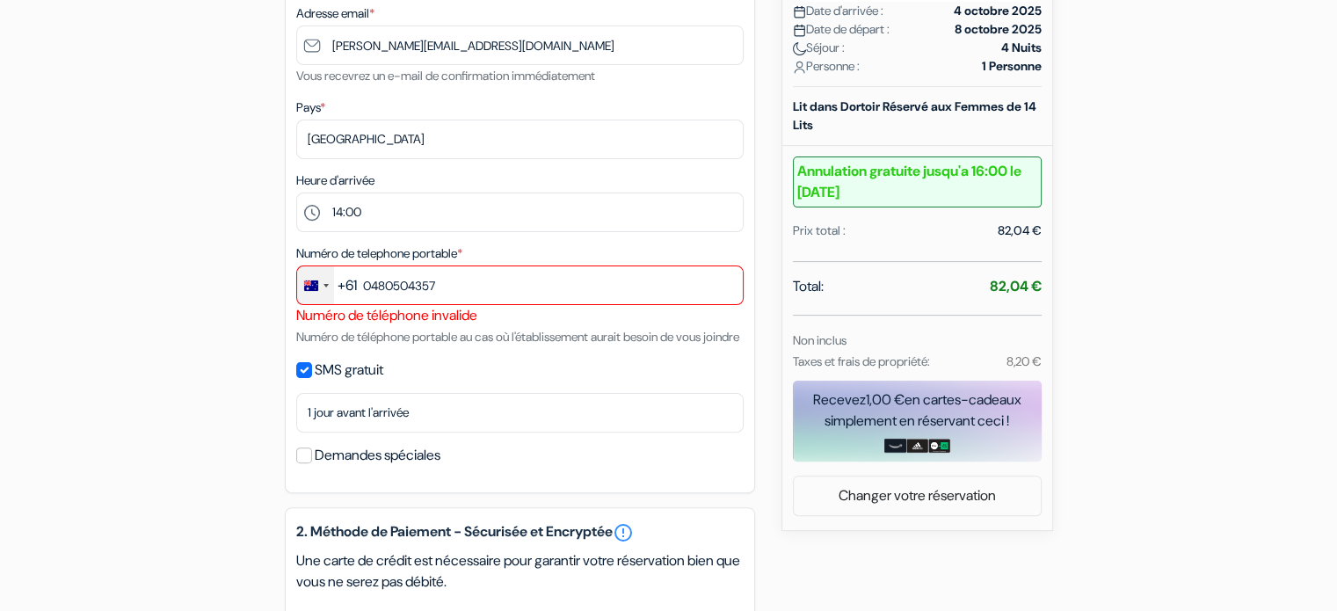
click at [330, 282] on div "Change country, selected Australia (+61)" at bounding box center [315, 285] width 37 height 38
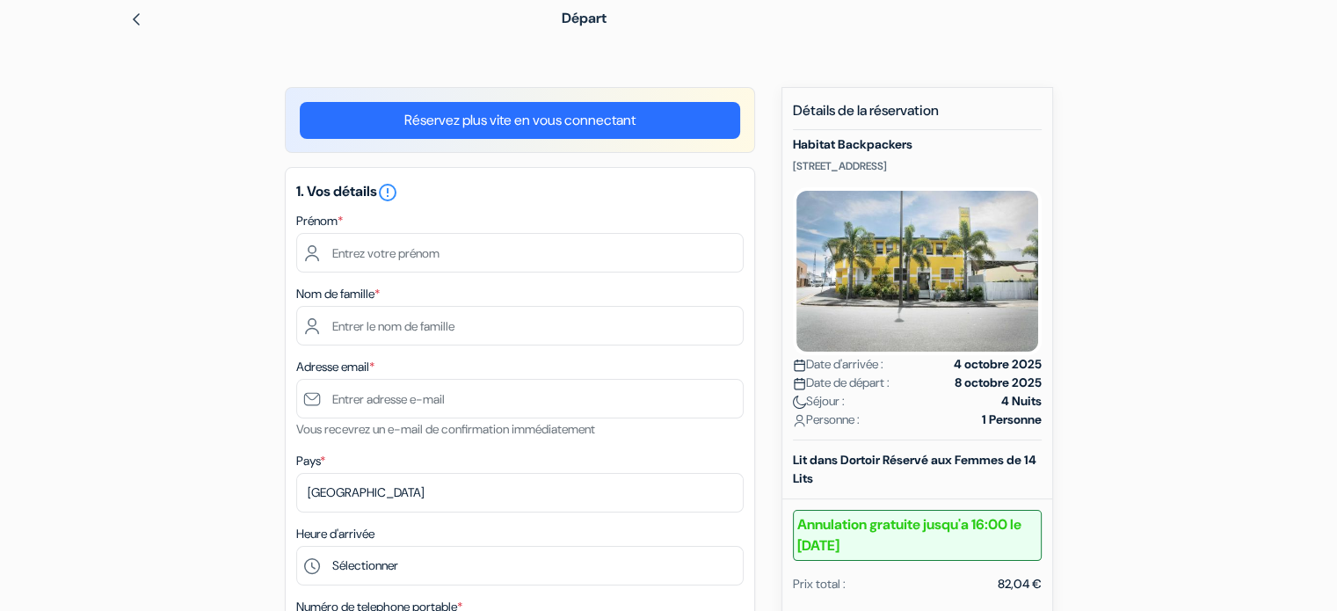
scroll to position [116, 0]
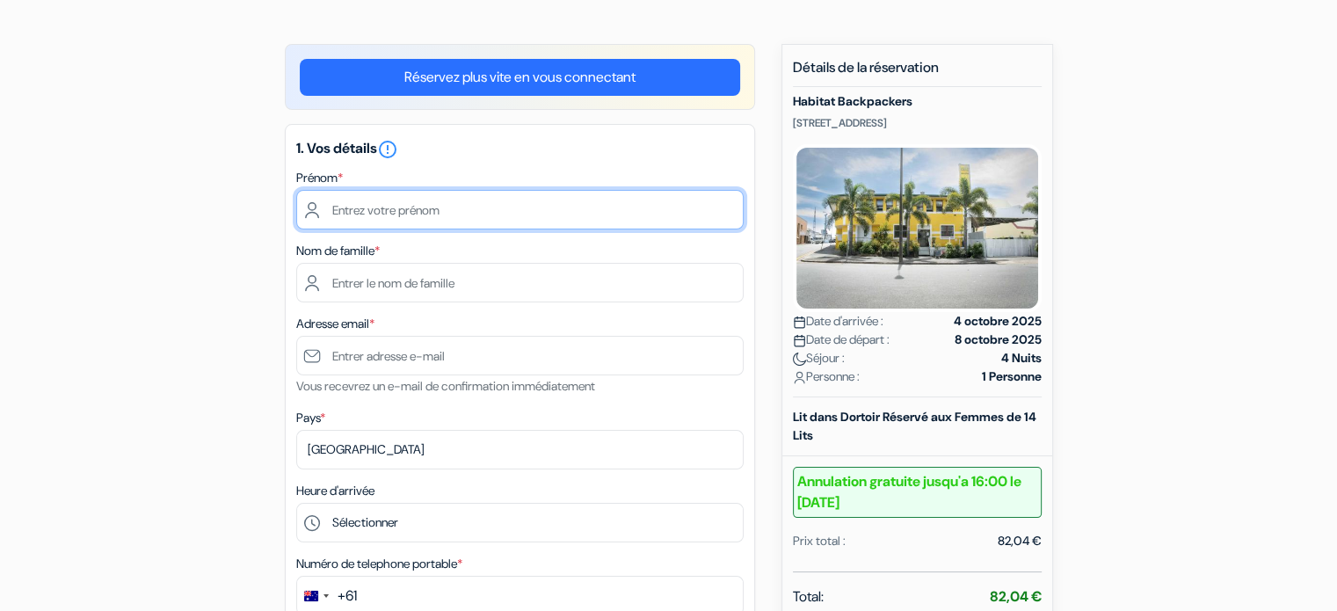
click at [378, 207] on input "text" at bounding box center [519, 210] width 447 height 40
type input "[PERSON_NAME]"
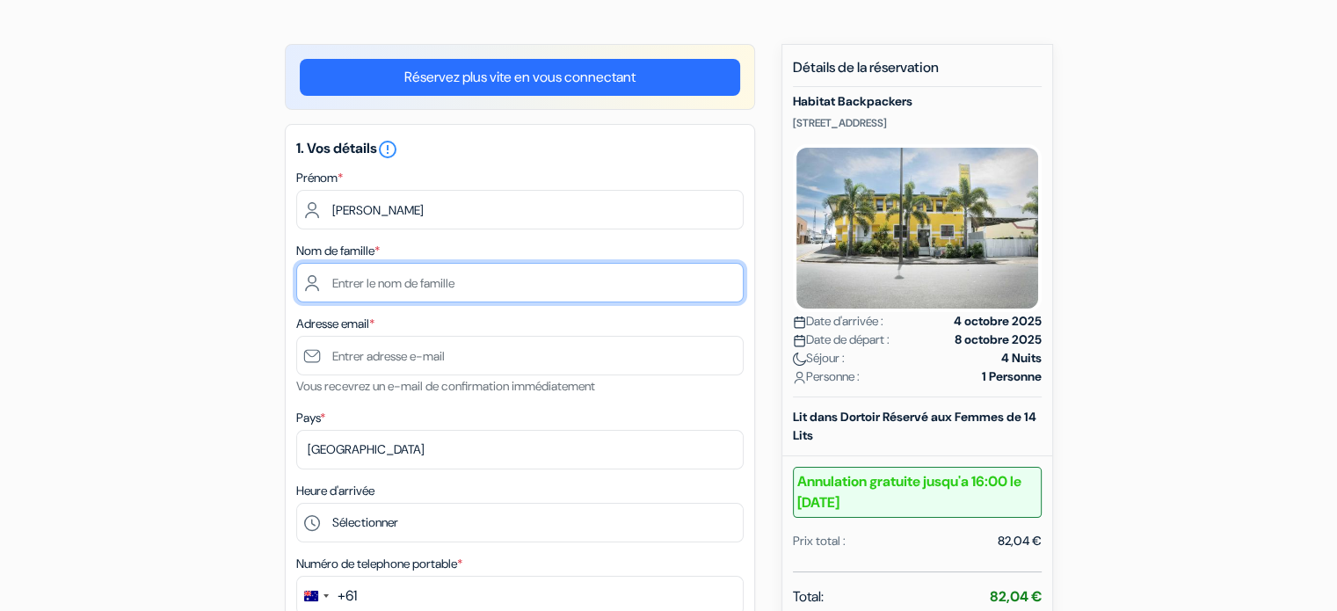
click at [348, 280] on input "text" at bounding box center [519, 283] width 447 height 40
type input "Preveral"
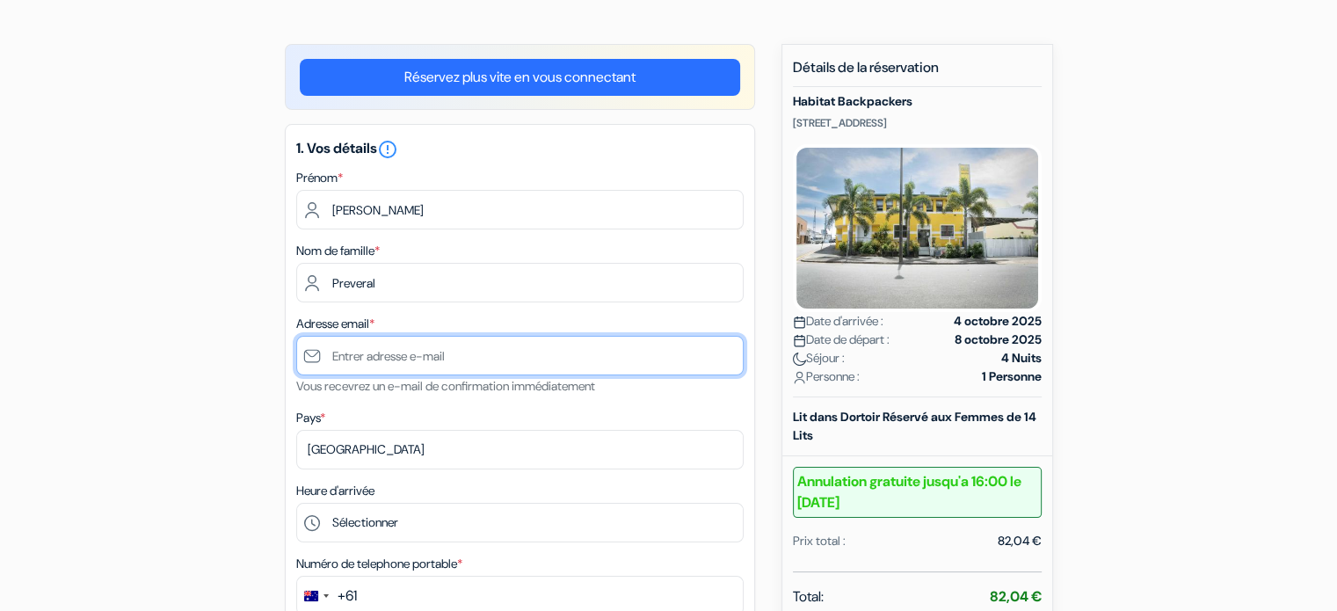
click at [368, 344] on input "text" at bounding box center [519, 356] width 447 height 40
type input "[PERSON_NAME][EMAIL_ADDRESS][DOMAIN_NAME]"
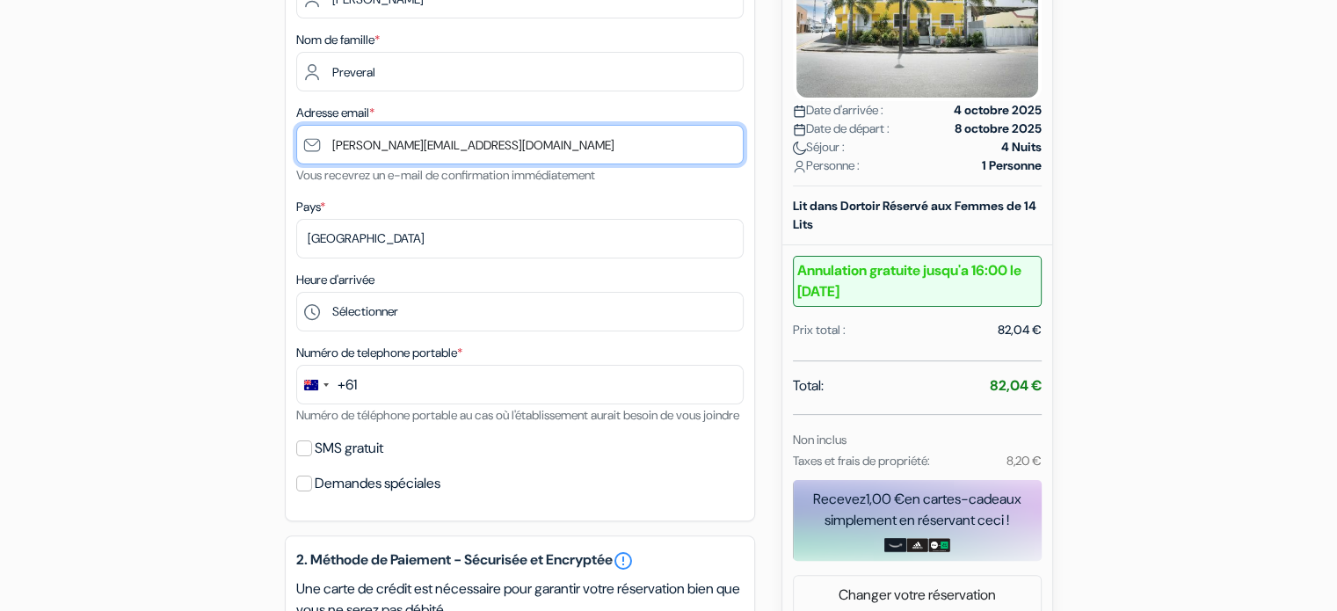
scroll to position [331, 0]
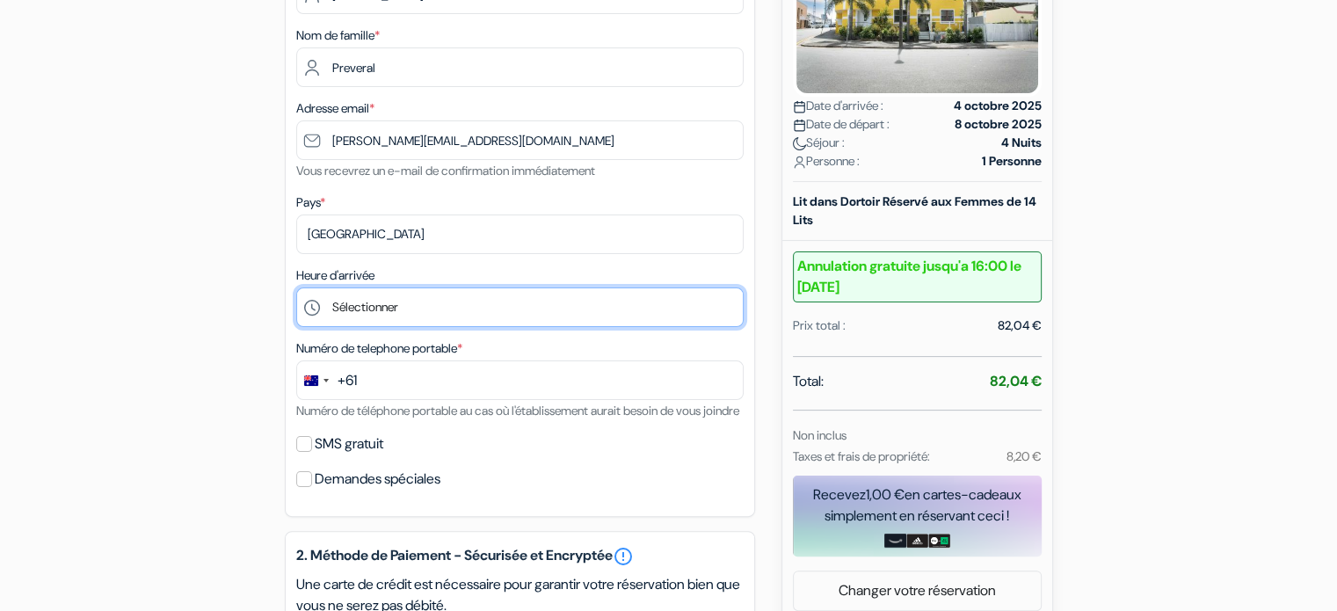
click at [349, 315] on select "Sélectionner 14:00 15:00 16:00 17:00 18:00 19:00 20:00" at bounding box center [519, 307] width 447 height 40
select select "14"
click at [296, 288] on select "Sélectionner 14:00 15:00 16:00 17:00 18:00 19:00 20:00" at bounding box center [519, 307] width 447 height 40
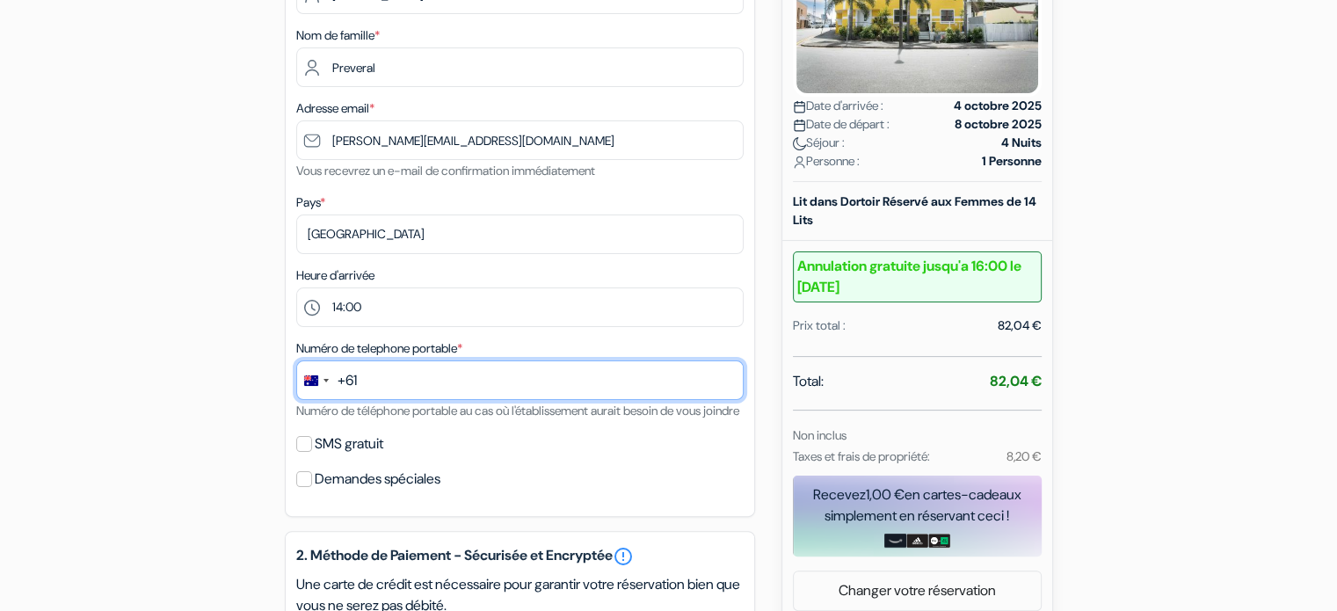
click at [372, 382] on input "text" at bounding box center [519, 380] width 447 height 40
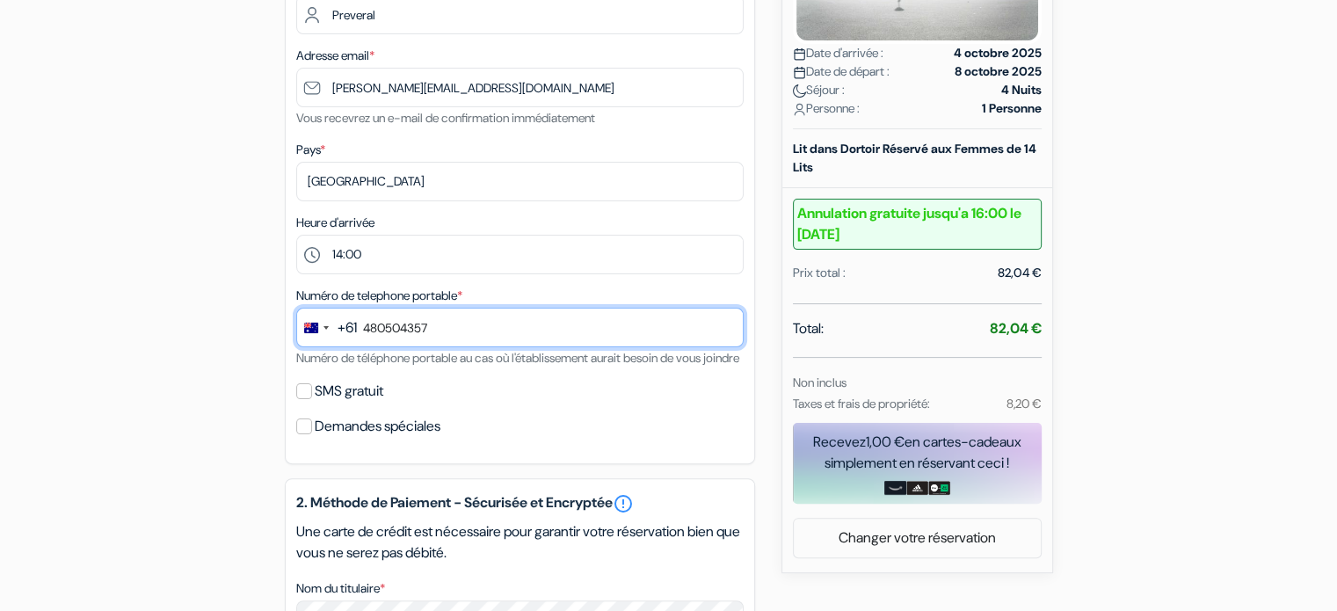
scroll to position [527, 0]
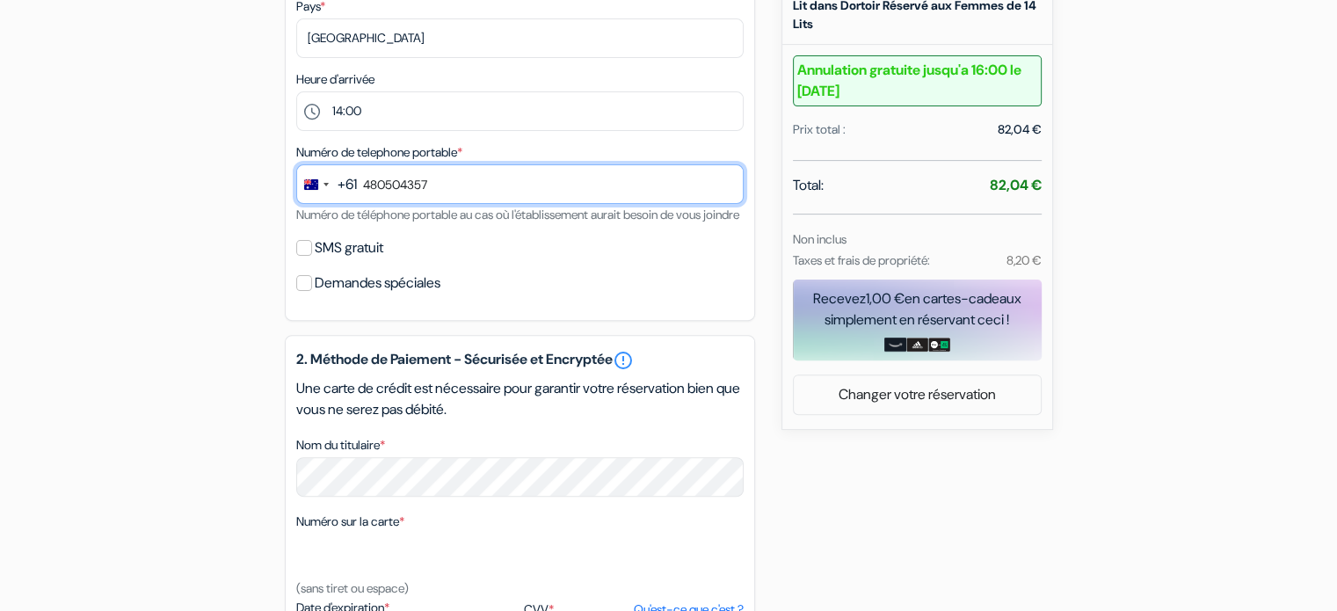
type input "480504357"
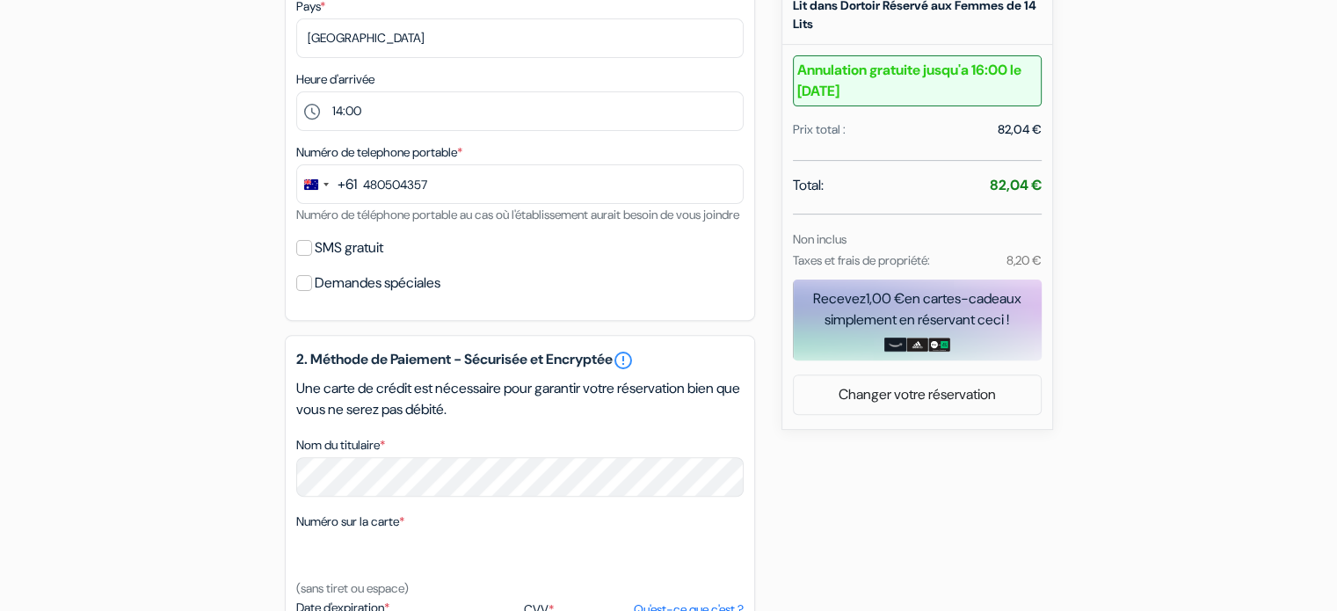
click at [302, 260] on div "SMS gratuit" at bounding box center [519, 248] width 447 height 25
click at [302, 256] on input "SMS gratuit" at bounding box center [304, 248] width 16 height 16
checkbox input "true"
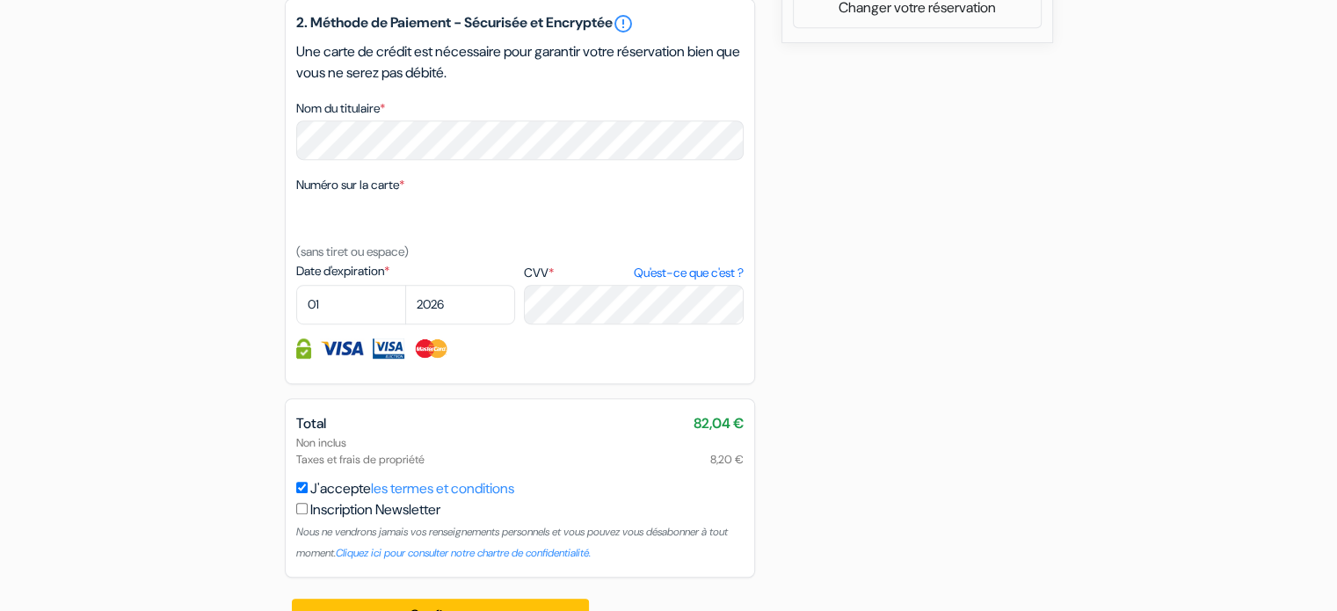
scroll to position [979, 0]
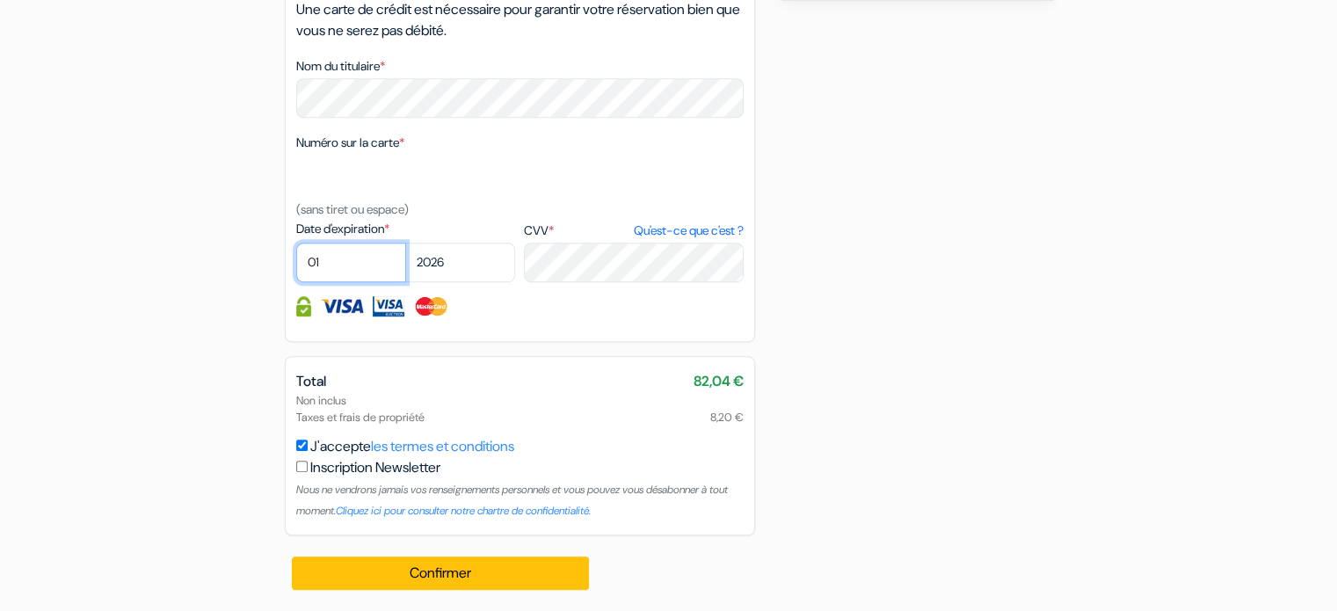
click at [355, 251] on select "01 02 03 04 05 06 07 08 09 10 11 12" at bounding box center [351, 263] width 110 height 40
select select "09"
click at [296, 243] on select "01 02 03 04 05 06 07 08 09 10 11 12" at bounding box center [351, 263] width 110 height 40
click at [472, 259] on select "2025 2026 2027 2028 2029 2030 2031 2032 2033 2034 2035 2036 2037 2038 2039 2040…" at bounding box center [460, 263] width 110 height 40
select select "2029"
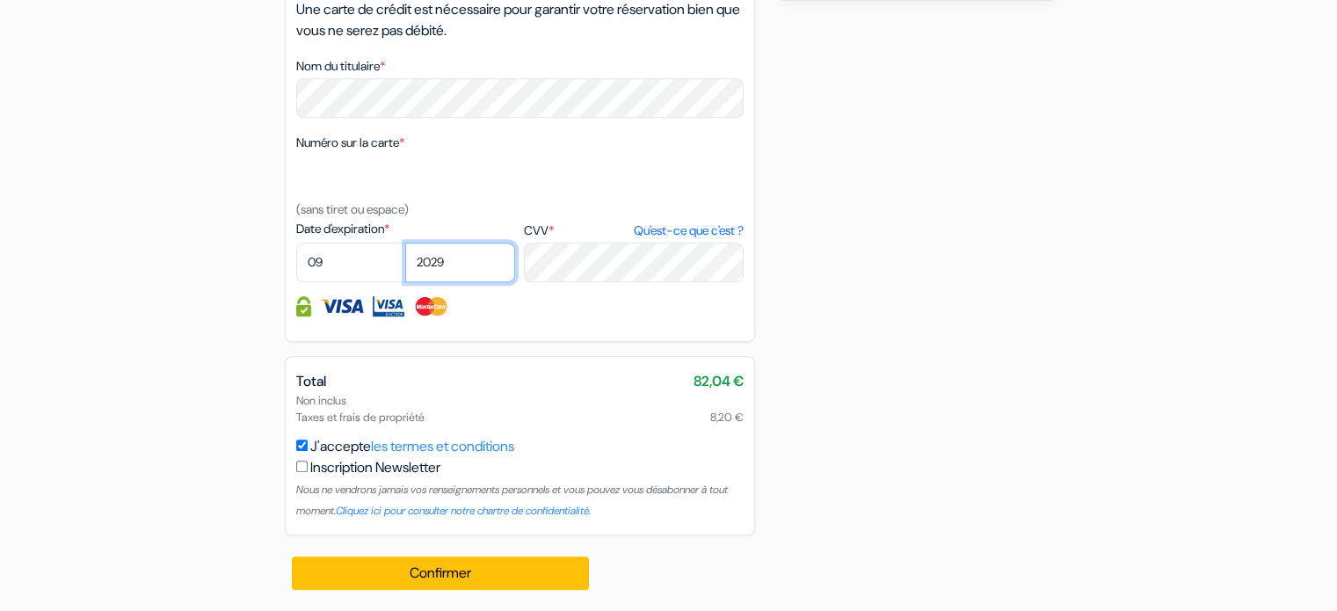
click at [405, 243] on select "2025 2026 2027 2028 2029 2030 2031 2032 2033 2034 2035 2036 2037 2038 2039 2040…" at bounding box center [460, 263] width 110 height 40
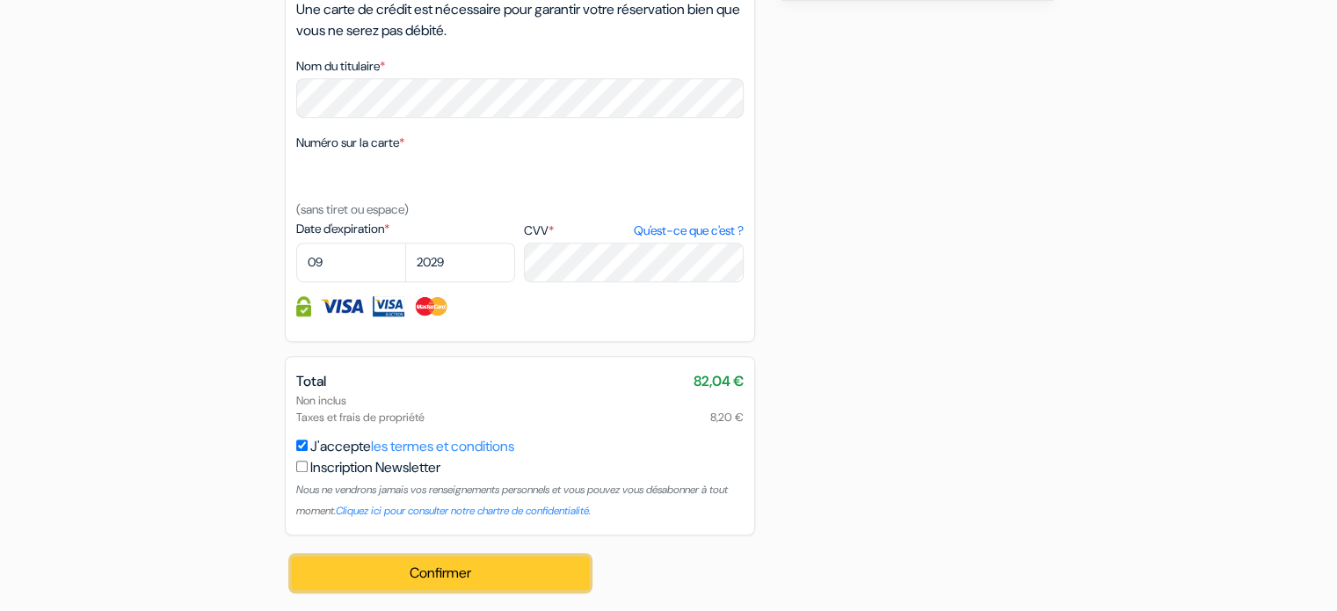
click at [523, 565] on button "Confirmer Loading..." at bounding box center [441, 573] width 298 height 33
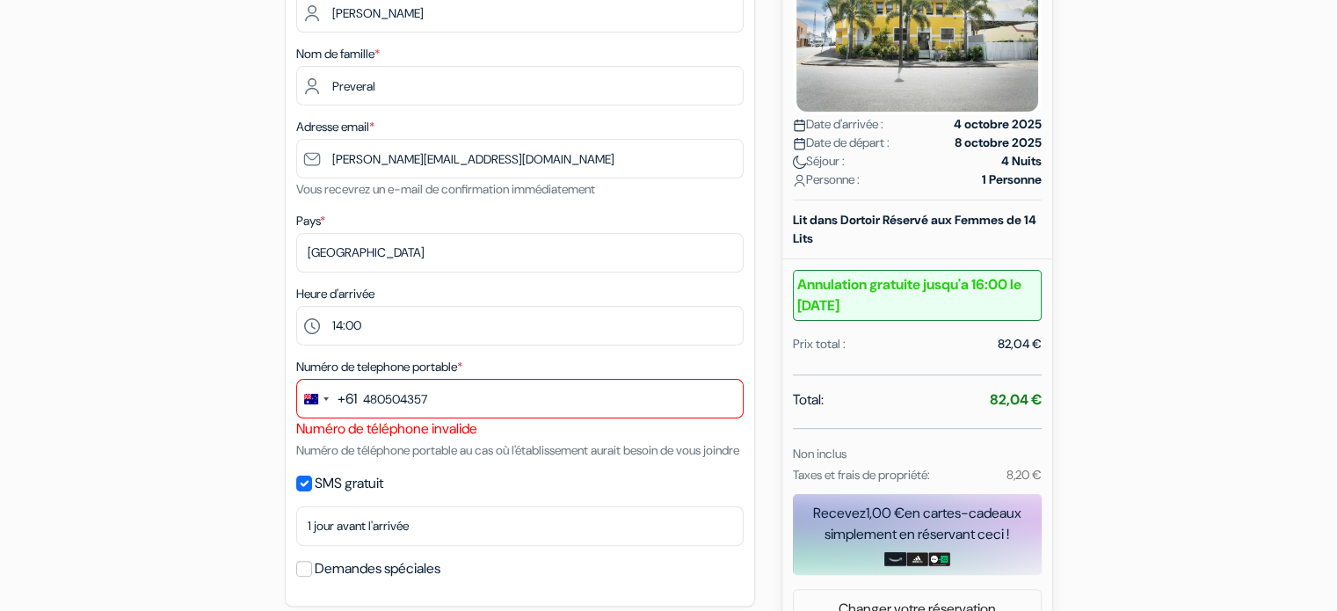
scroll to position [313, 0]
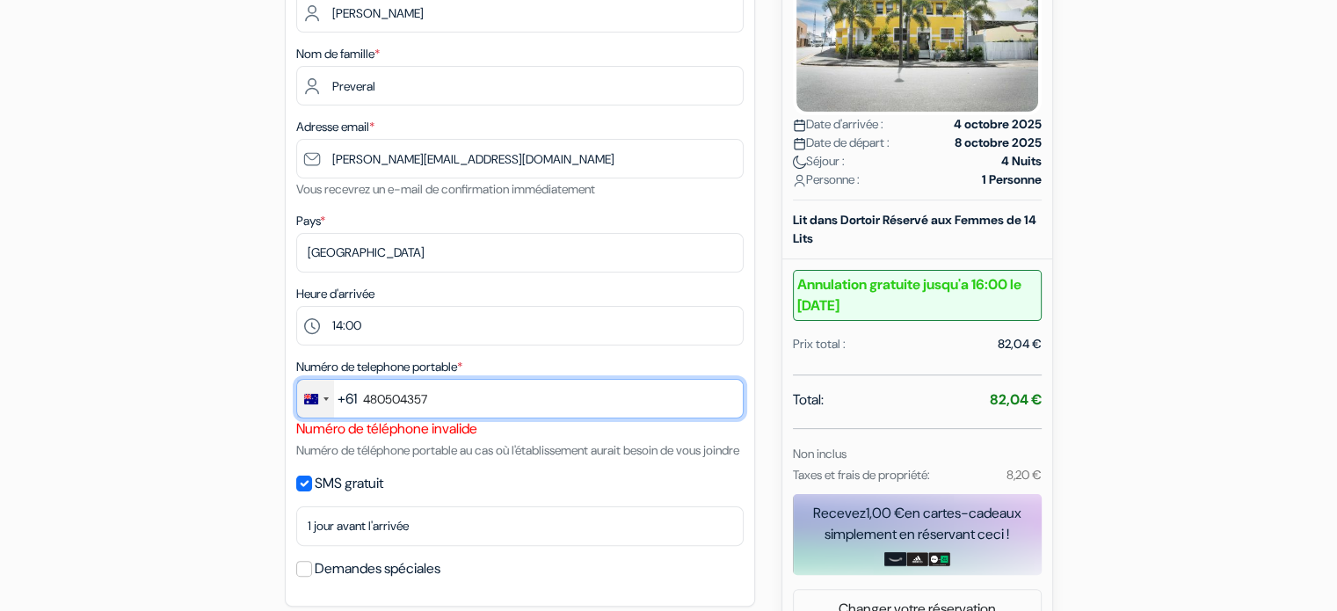
drag, startPoint x: 572, startPoint y: 390, endPoint x: 328, endPoint y: 418, distance: 246.0
click at [328, 418] on div "+61 244 results found No results found [GEOGRAPHIC_DATA] +93 [GEOGRAPHIC_DATA] …" at bounding box center [519, 399] width 447 height 40
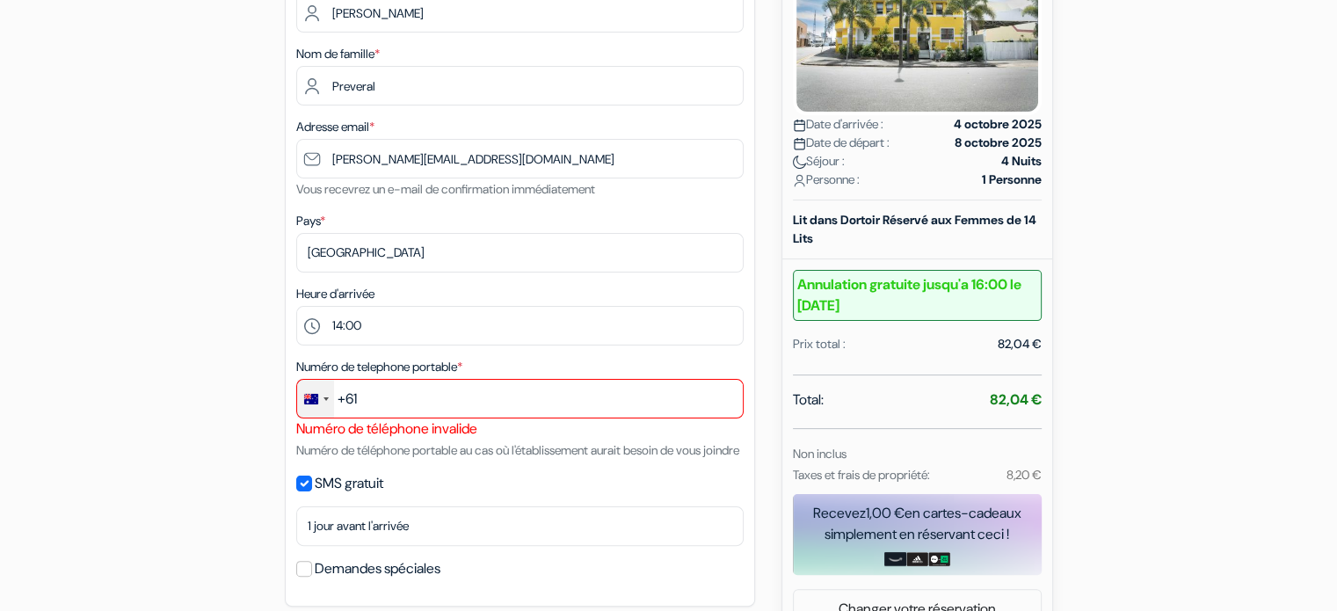
click at [321, 406] on div "Change country, selected Australia (+61)" at bounding box center [315, 399] width 37 height 38
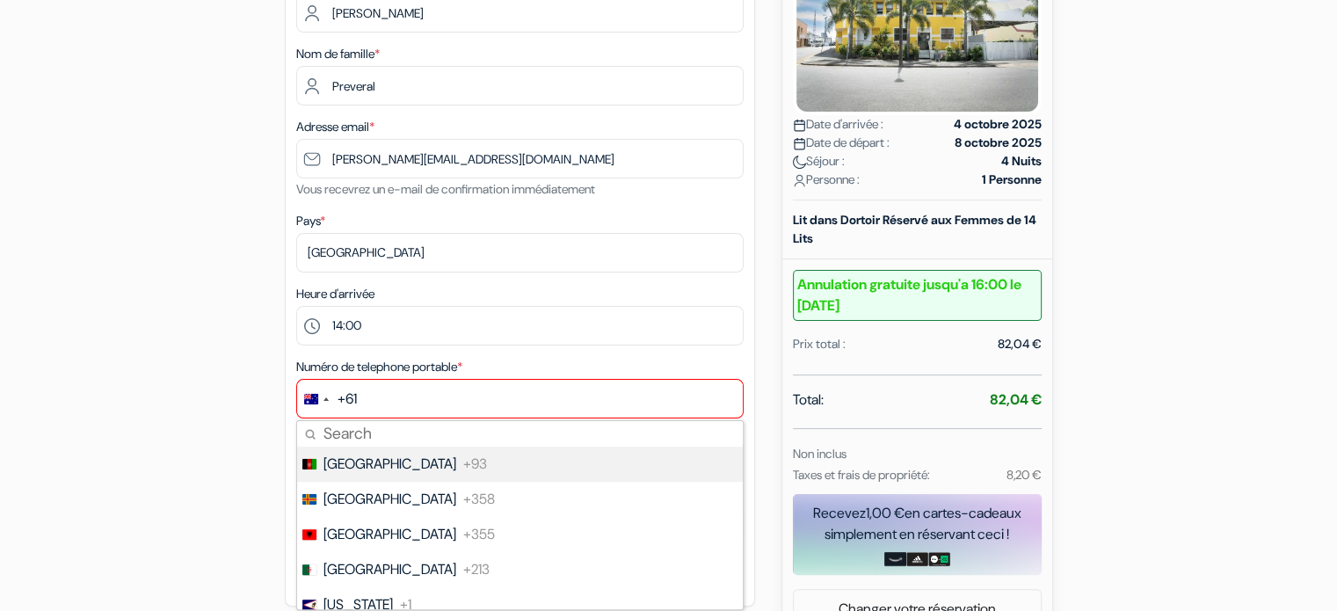
click at [342, 407] on div "+61" at bounding box center [347, 399] width 19 height 21
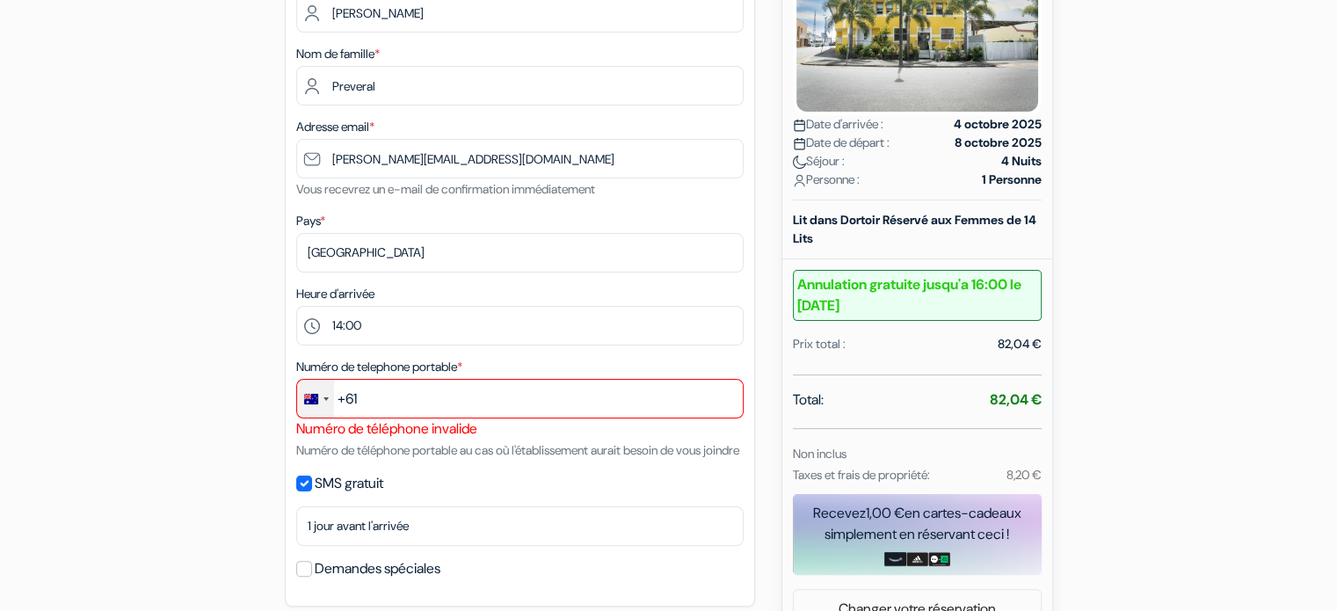
click at [320, 399] on div "Change country, selected Australia (+61)" at bounding box center [315, 399] width 37 height 38
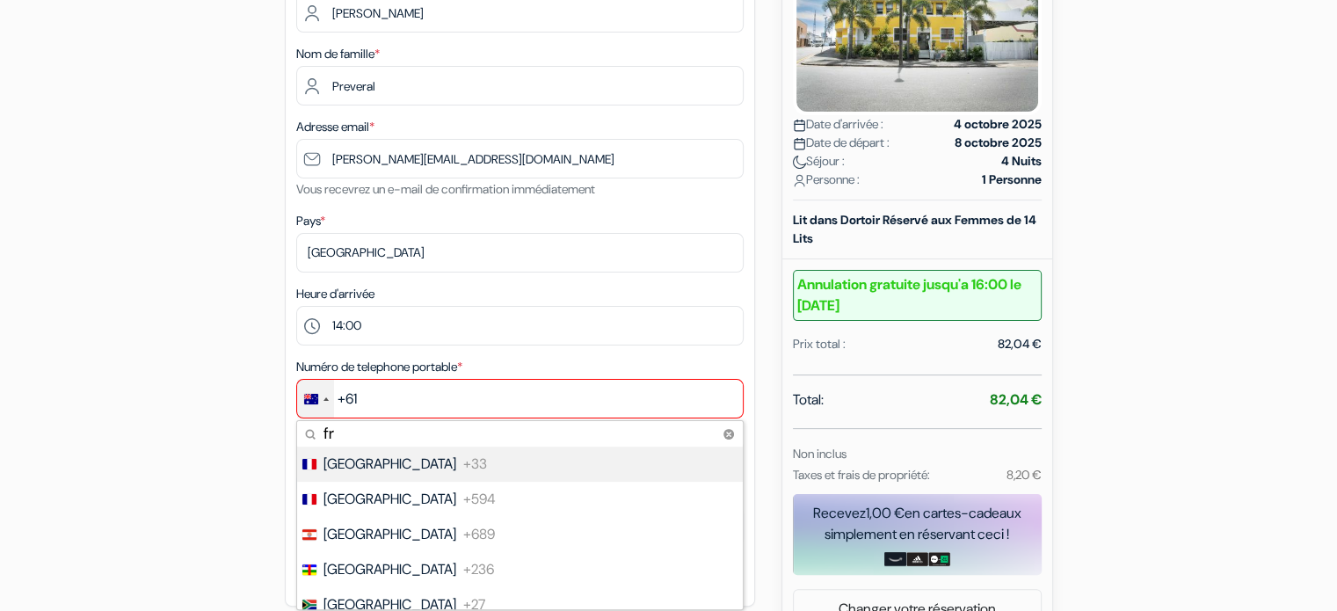
type input "fr"
click at [352, 461] on span "[GEOGRAPHIC_DATA]" at bounding box center [390, 464] width 133 height 21
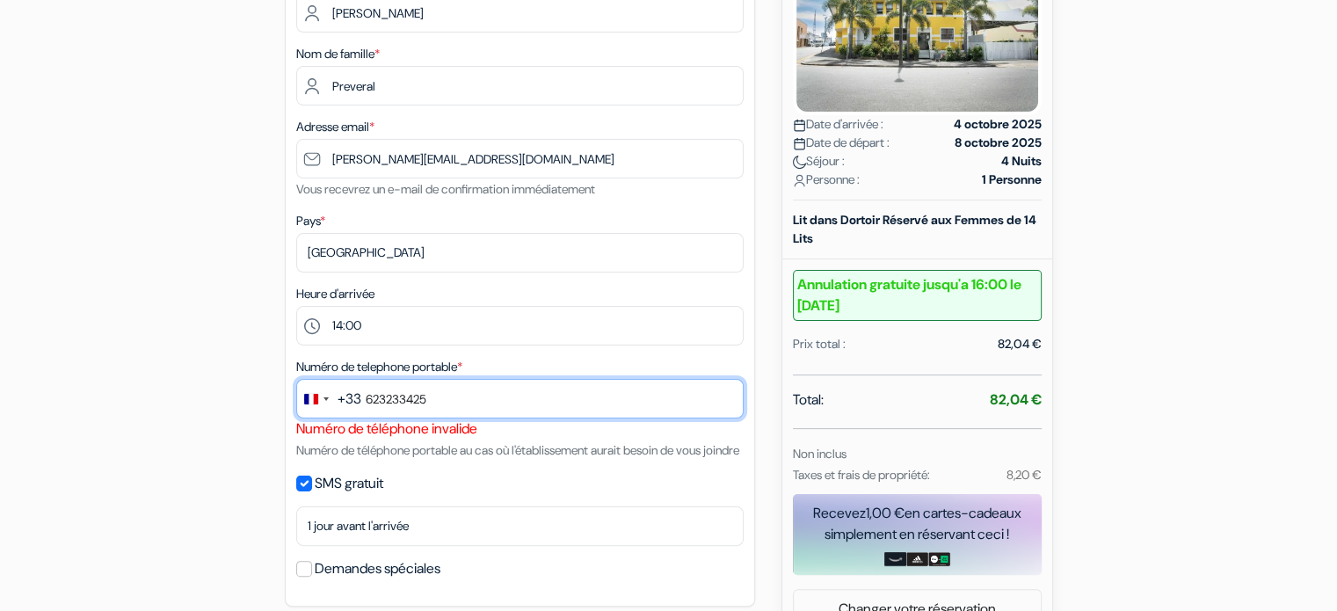
type input "623233425"
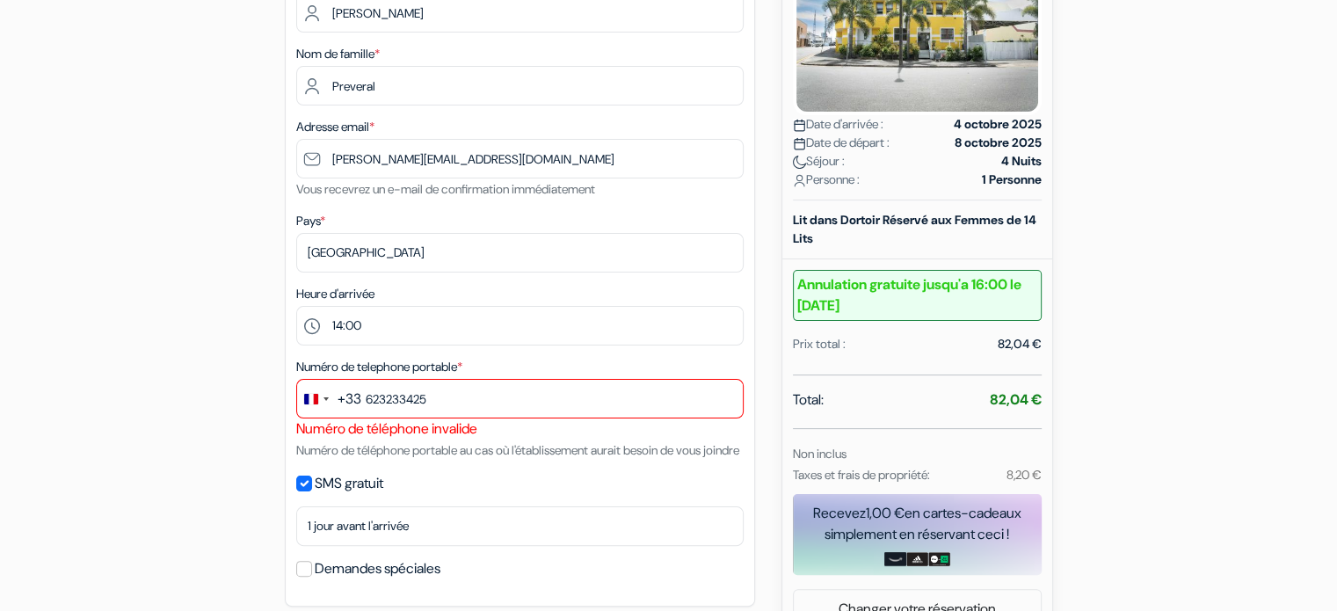
click at [108, 406] on div "add_box Habitat Backpackers [STREET_ADDRESS] Détails de l'établissement X *" at bounding box center [669, 561] width 1160 height 1429
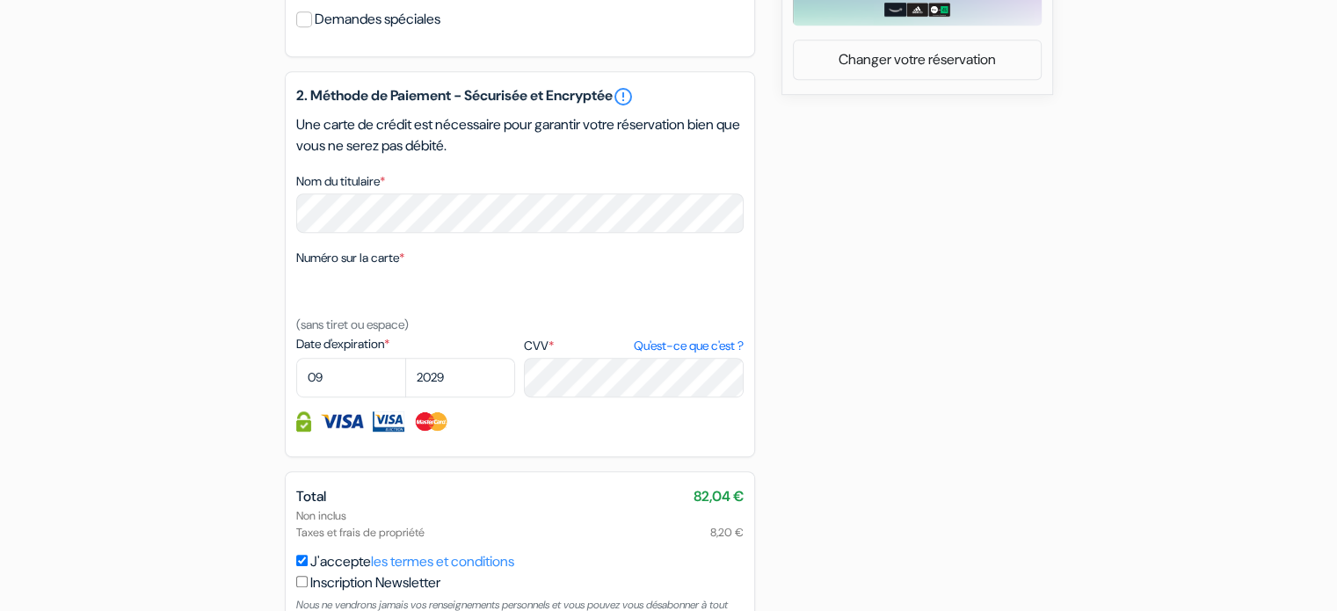
scroll to position [1000, 0]
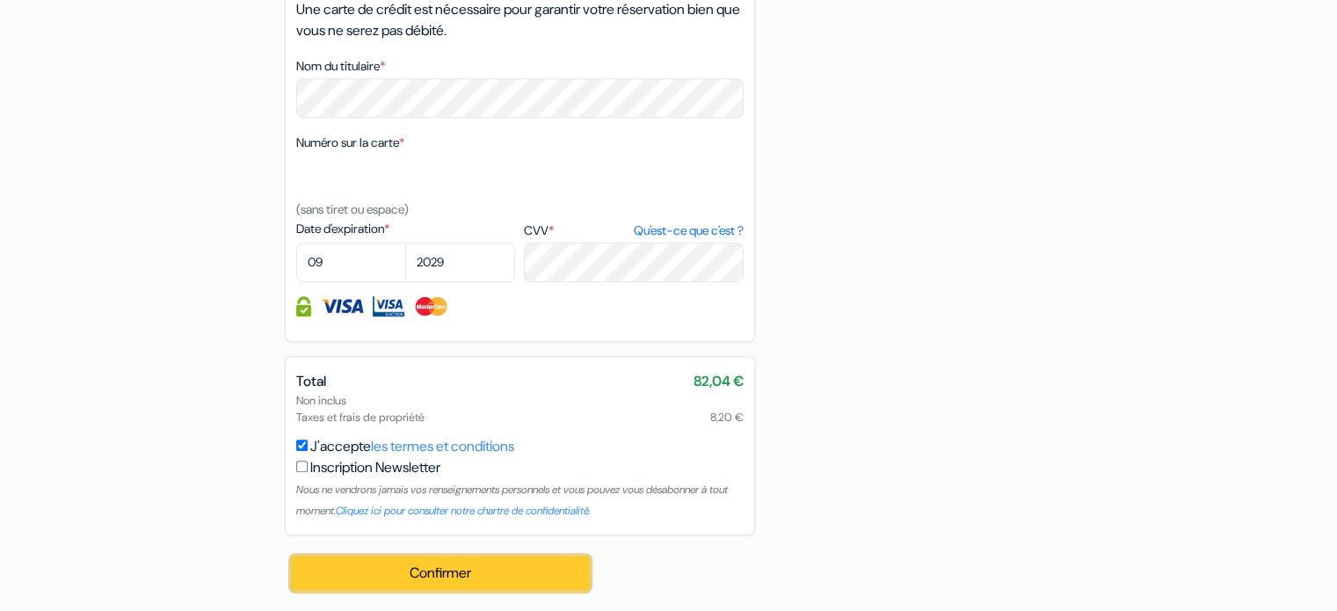
click at [437, 568] on button "Confirmer Loading..." at bounding box center [441, 573] width 298 height 33
click at [440, 564] on button "Confirmer Loading..." at bounding box center [441, 573] width 298 height 33
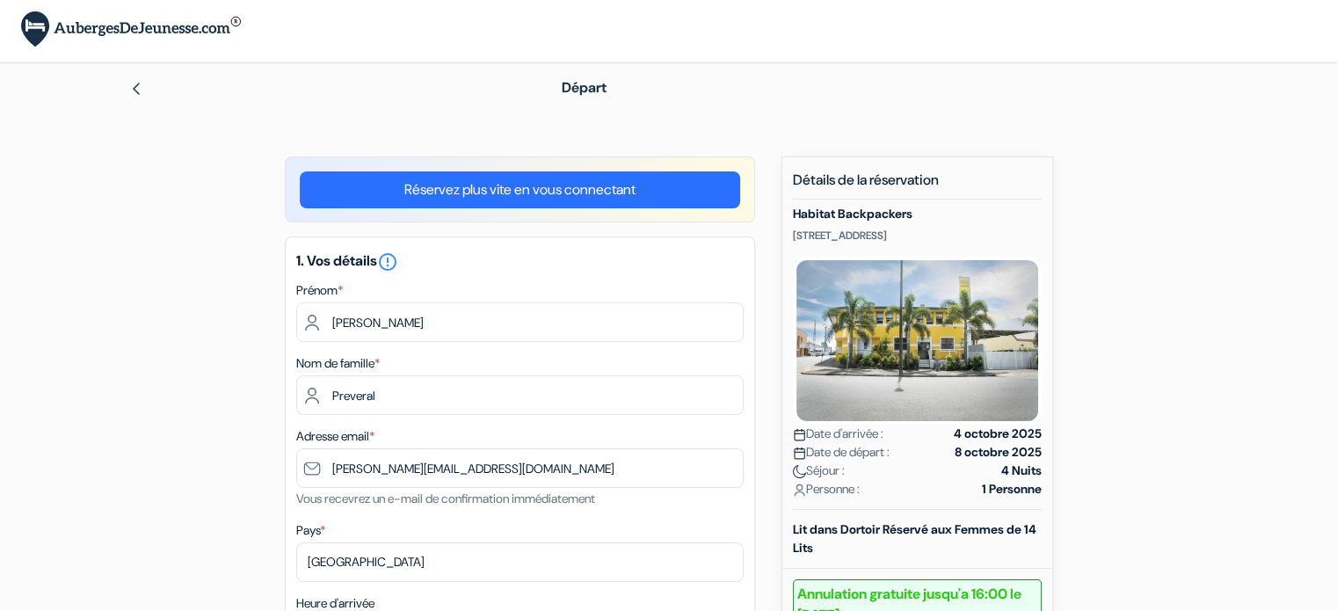
scroll to position [0, 0]
